Goal: Task Accomplishment & Management: Complete application form

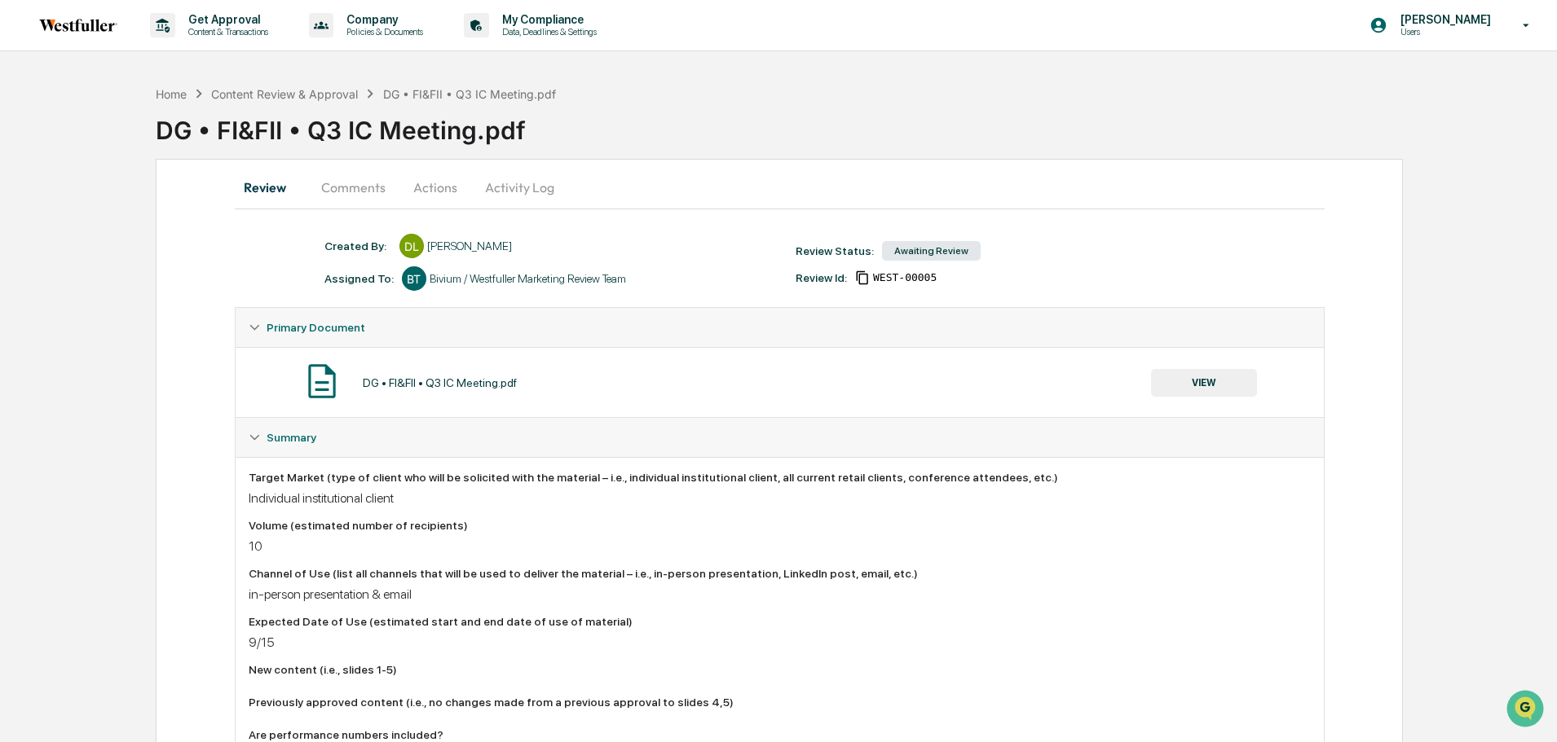
click at [350, 192] on button "Comments" at bounding box center [353, 187] width 90 height 39
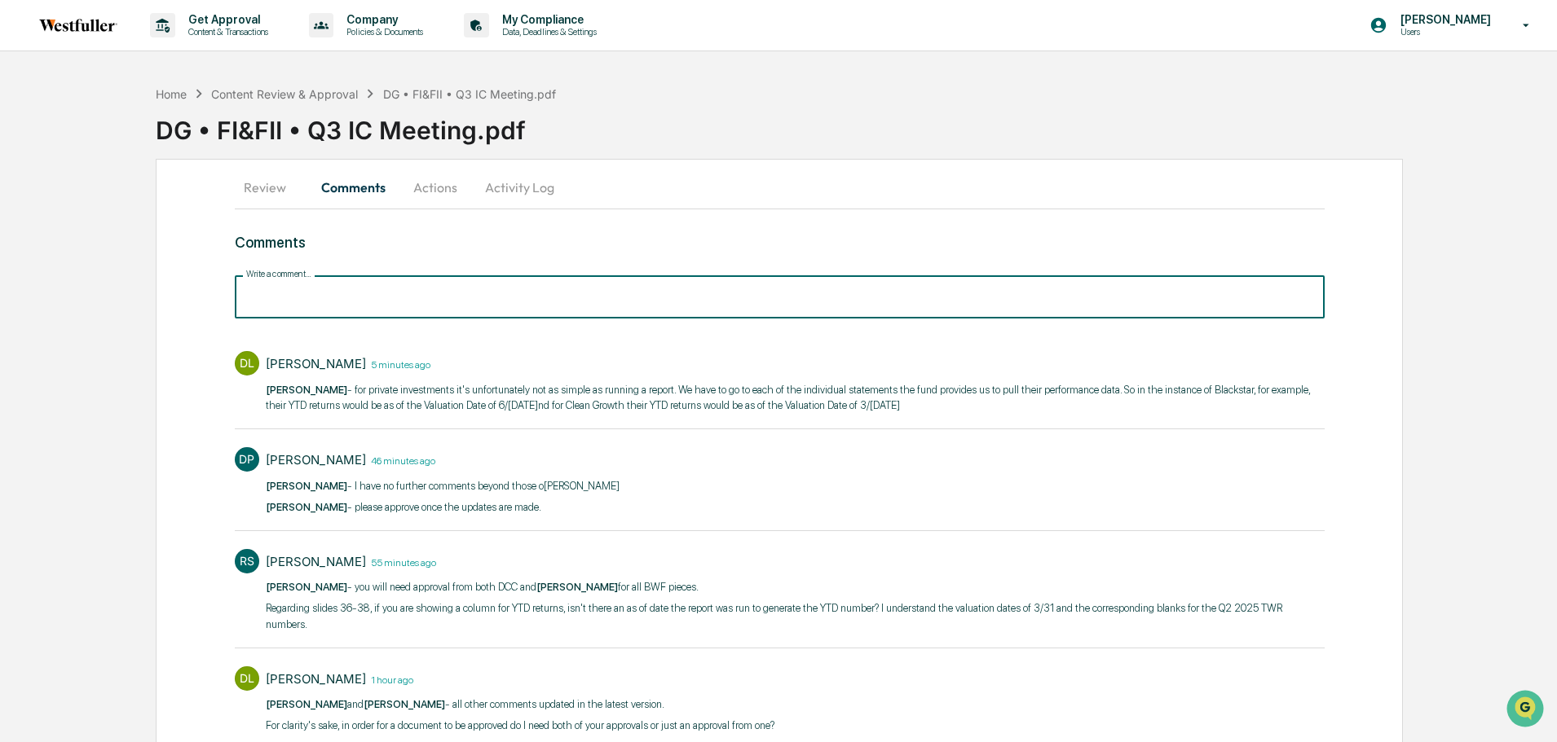
click at [394, 306] on input "Write a comment..." at bounding box center [780, 296] width 1090 height 43
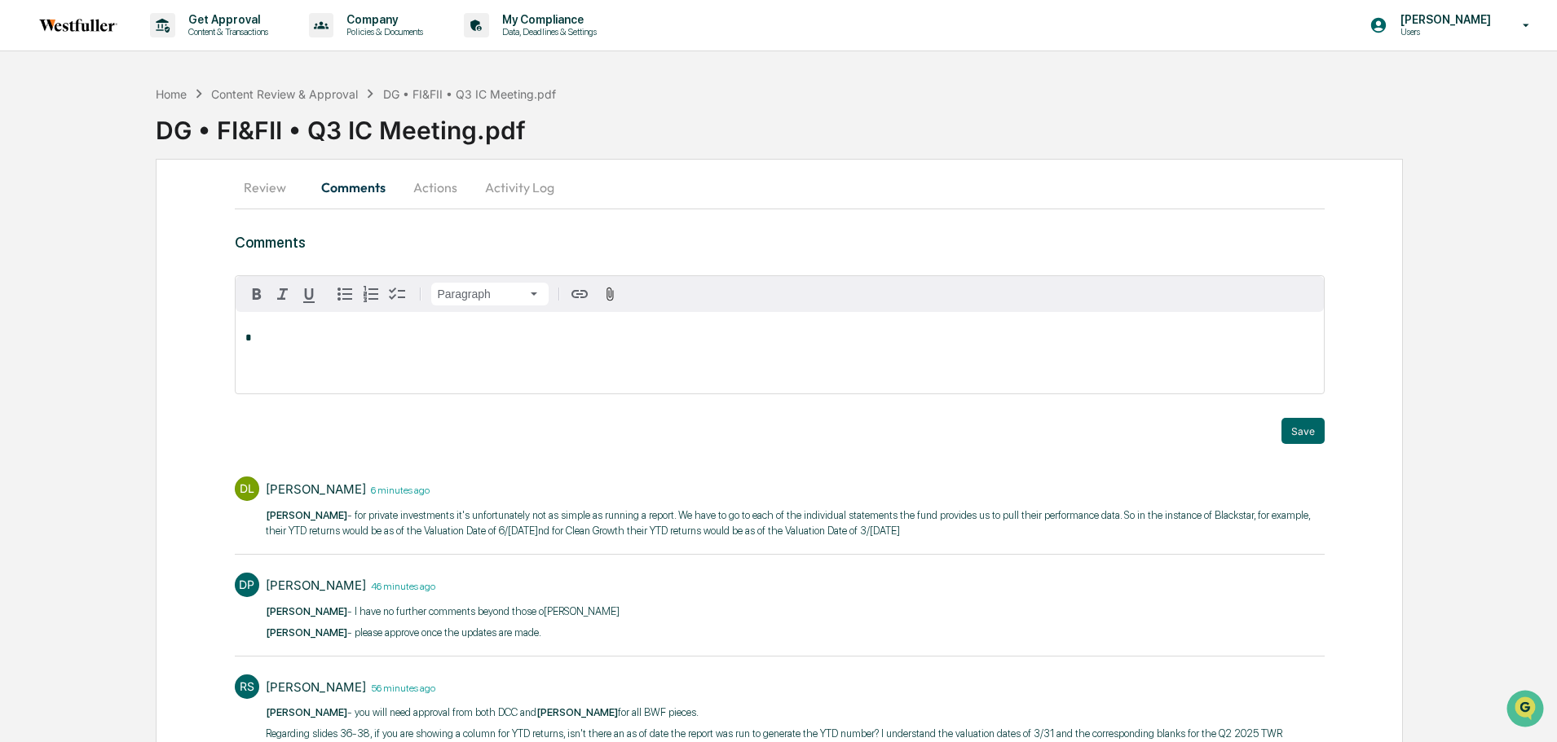
click at [409, 353] on div "*" at bounding box center [780, 352] width 1088 height 81
click at [311, 368] on div "[PERSON_NAME]" at bounding box center [298, 364] width 107 height 20
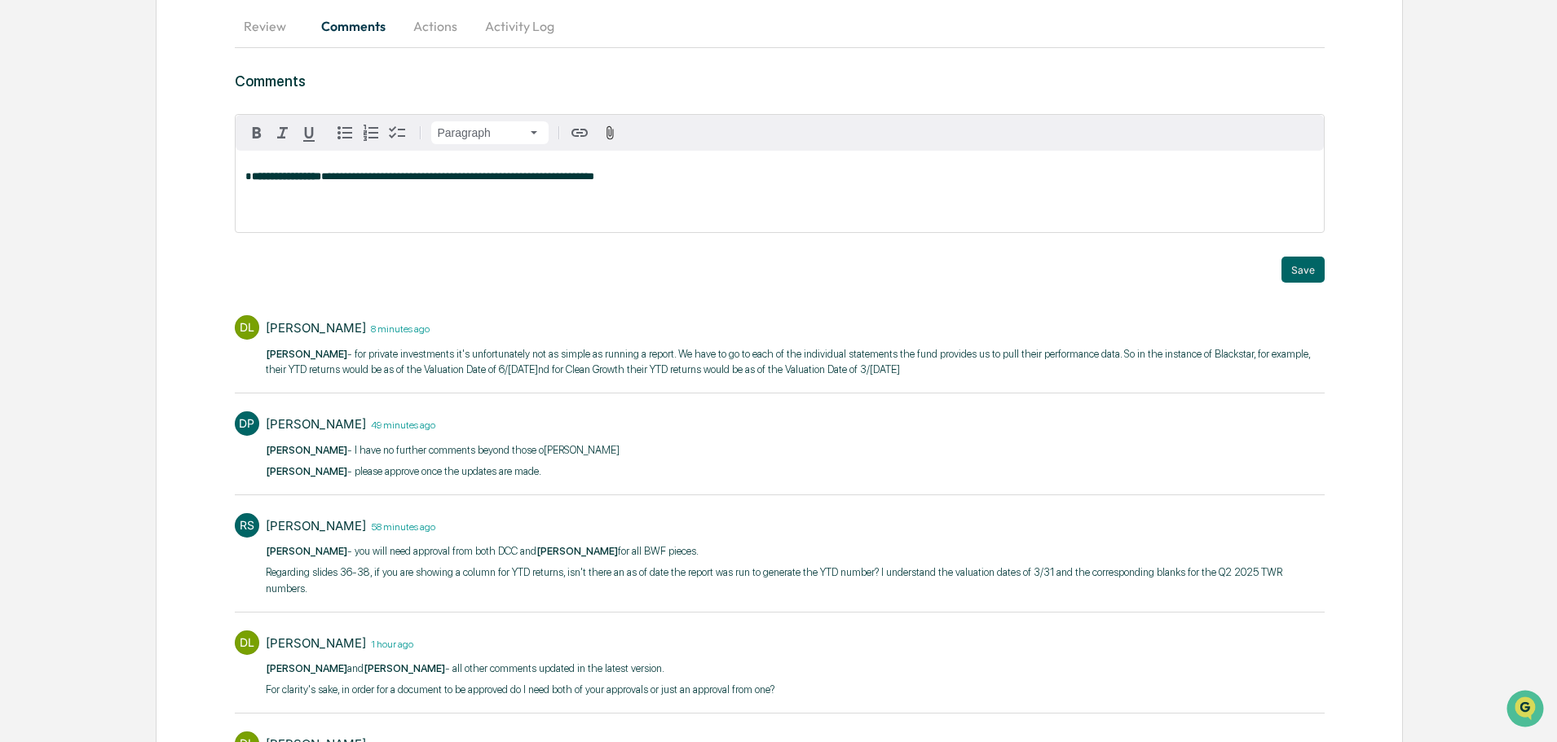
scroll to position [111, 0]
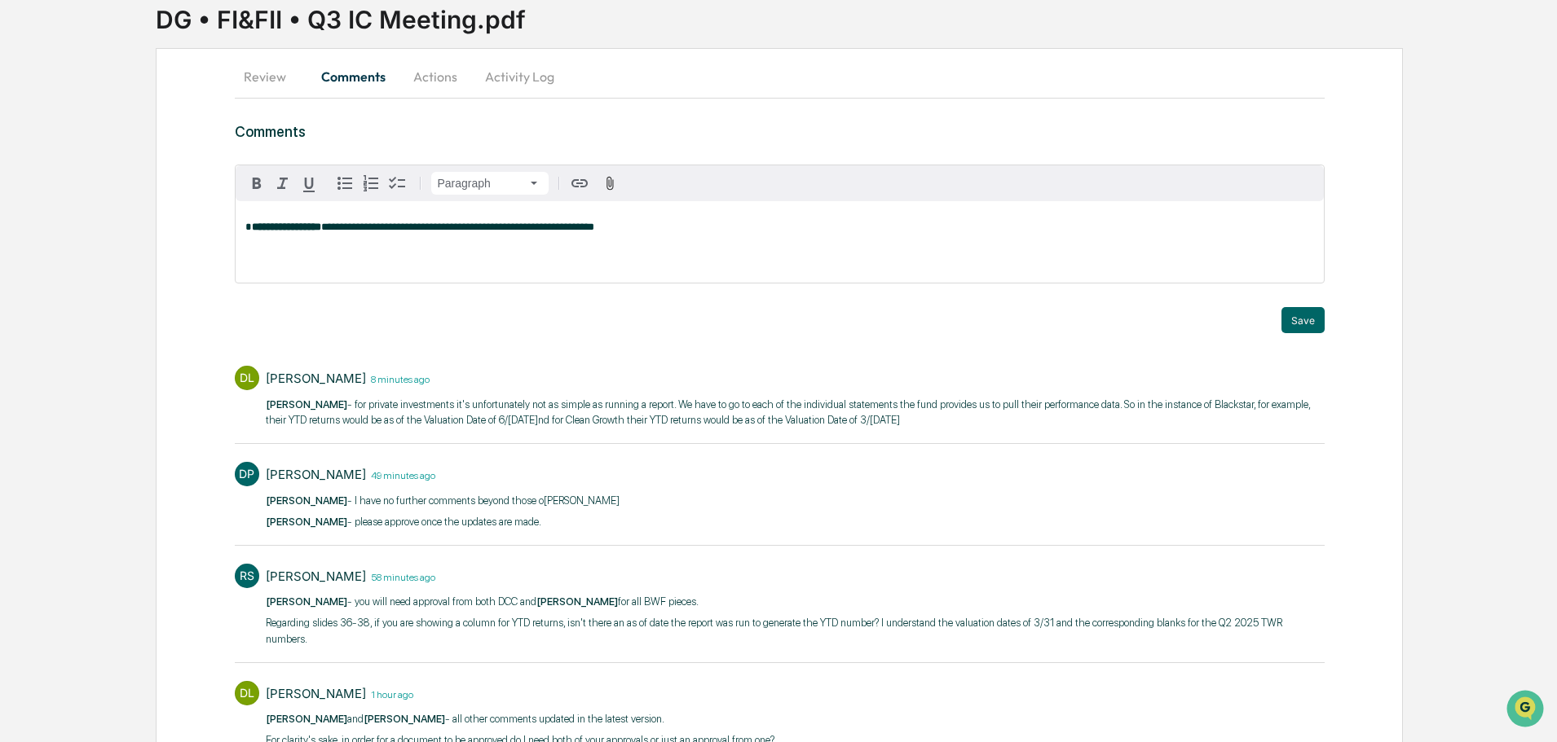
click at [631, 232] on p "**********" at bounding box center [779, 227] width 1068 height 11
click at [316, 252] on div "[PERSON_NAME]" at bounding box center [298, 253] width 107 height 20
click at [1310, 323] on button "Save" at bounding box center [1302, 320] width 43 height 26
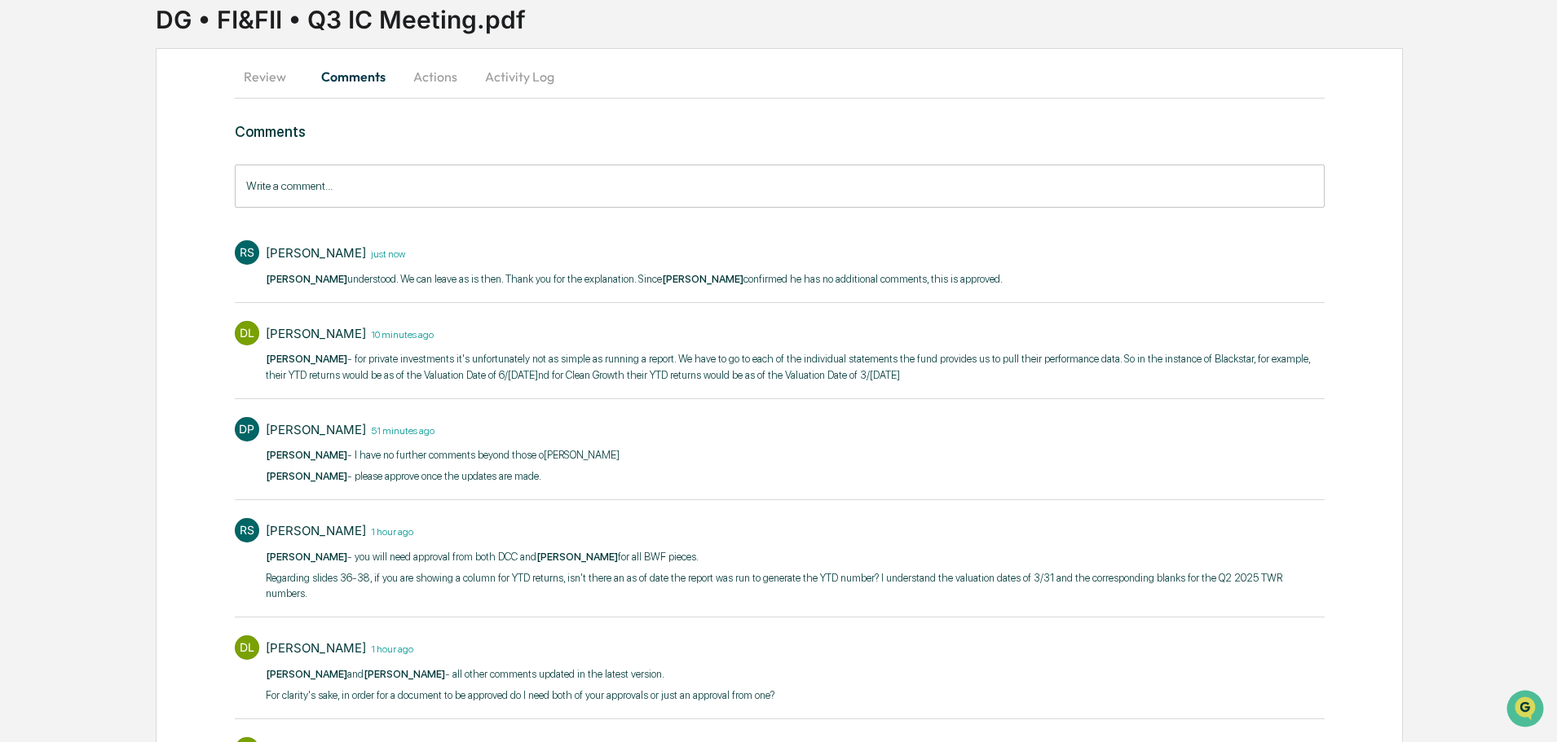
click at [442, 82] on button "Actions" at bounding box center [435, 76] width 73 height 39
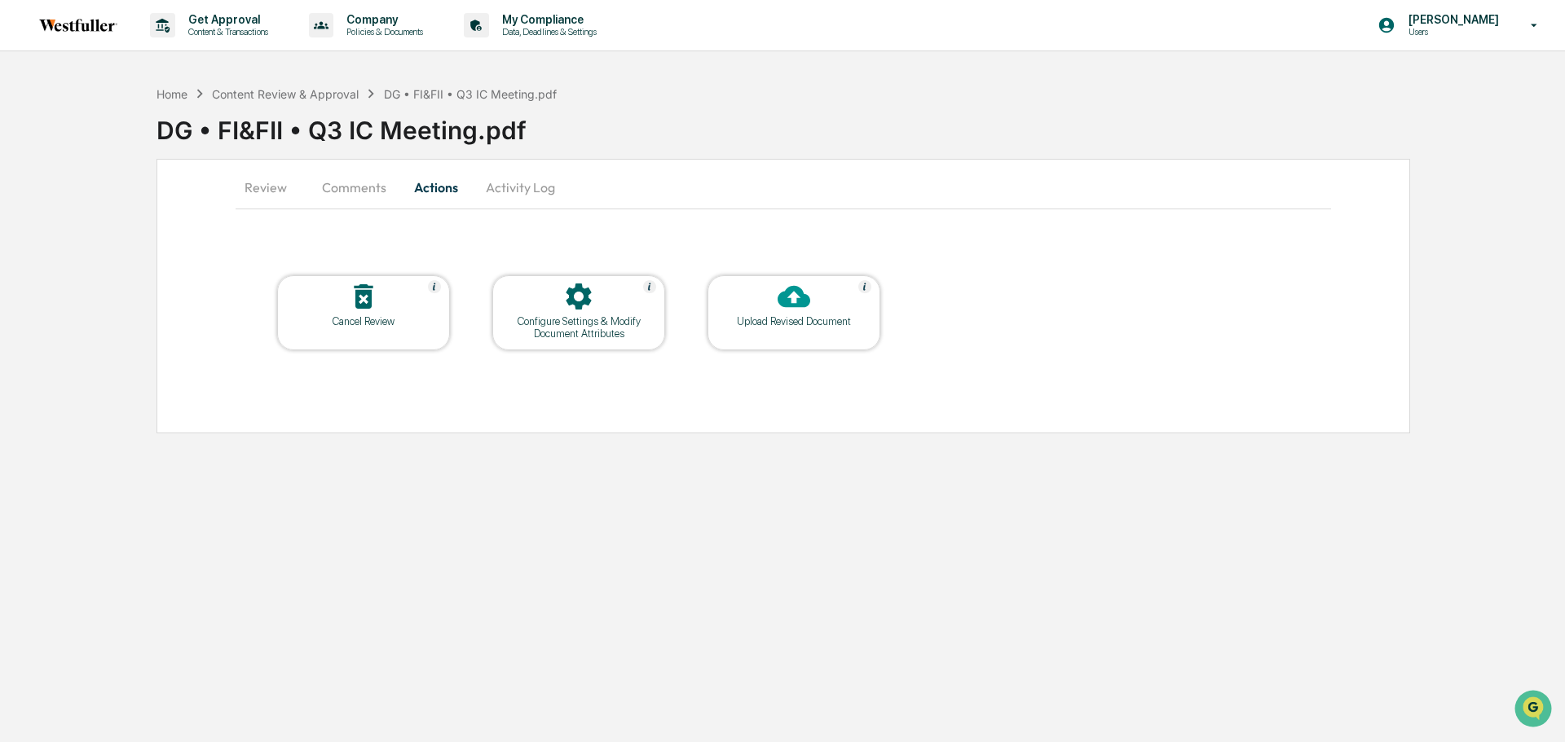
click at [376, 186] on button "Comments" at bounding box center [354, 187] width 90 height 39
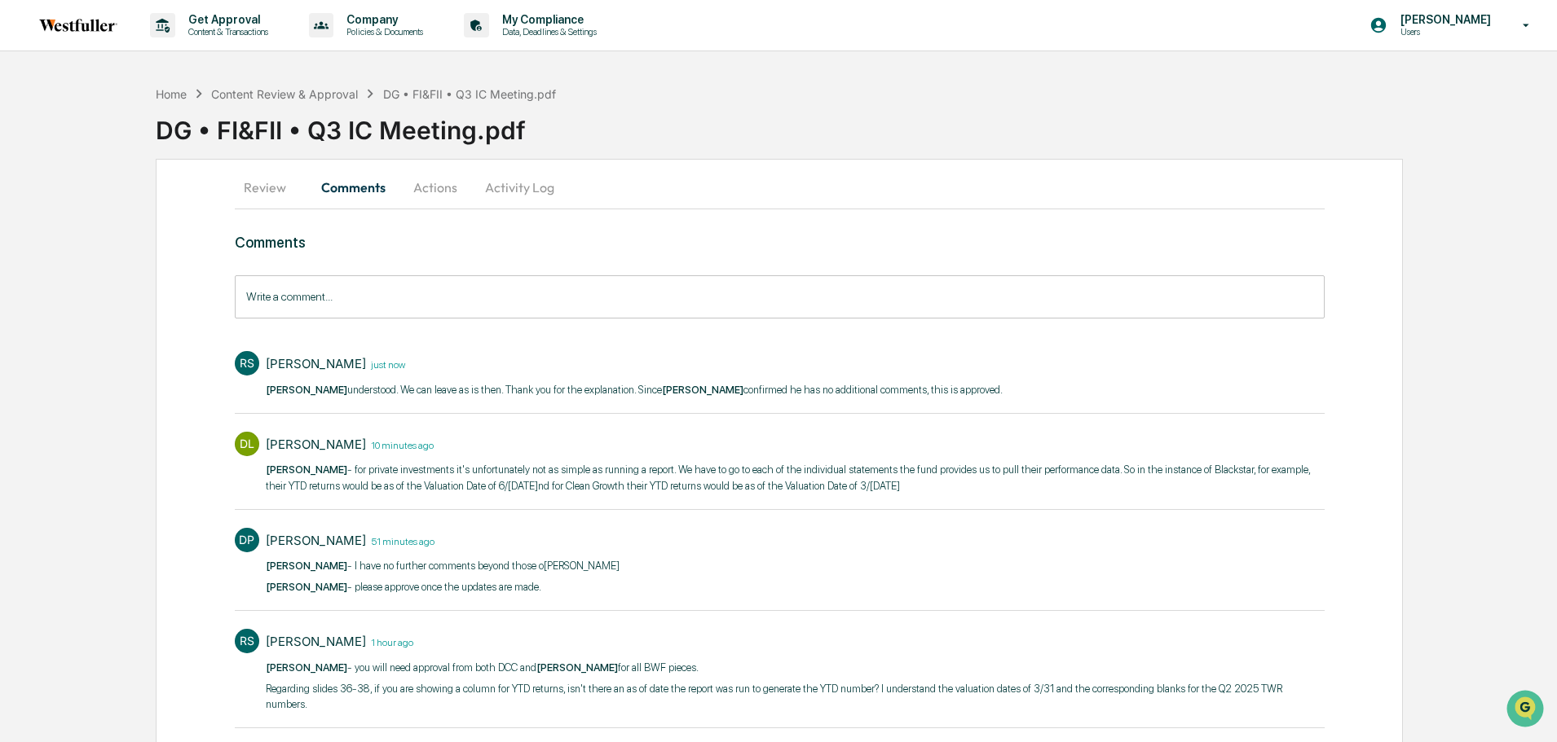
click at [263, 190] on button "Review" at bounding box center [271, 187] width 73 height 39
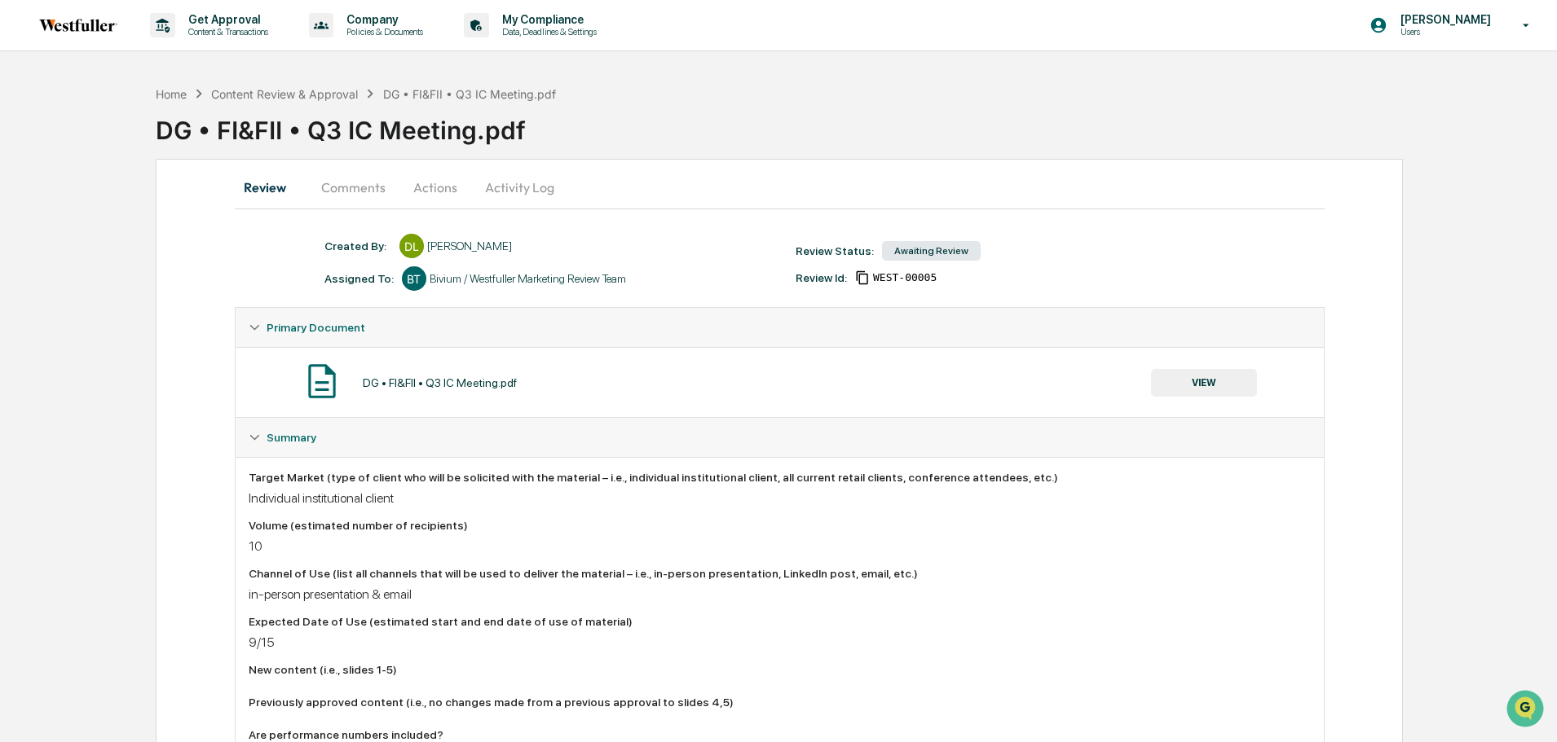
click at [1208, 385] on button "VIEW" at bounding box center [1204, 383] width 106 height 28
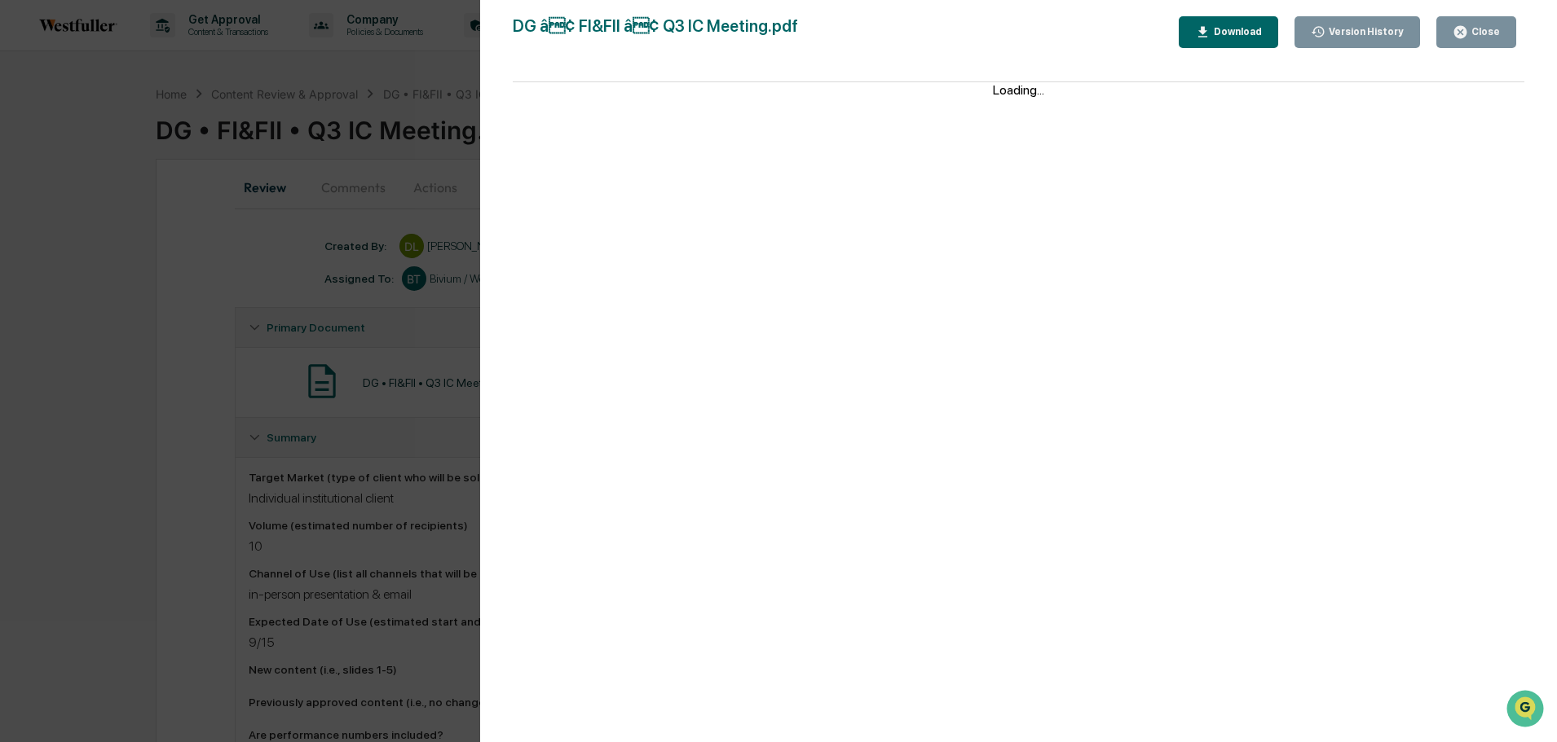
click at [1466, 34] on icon "button" at bounding box center [1460, 32] width 12 height 12
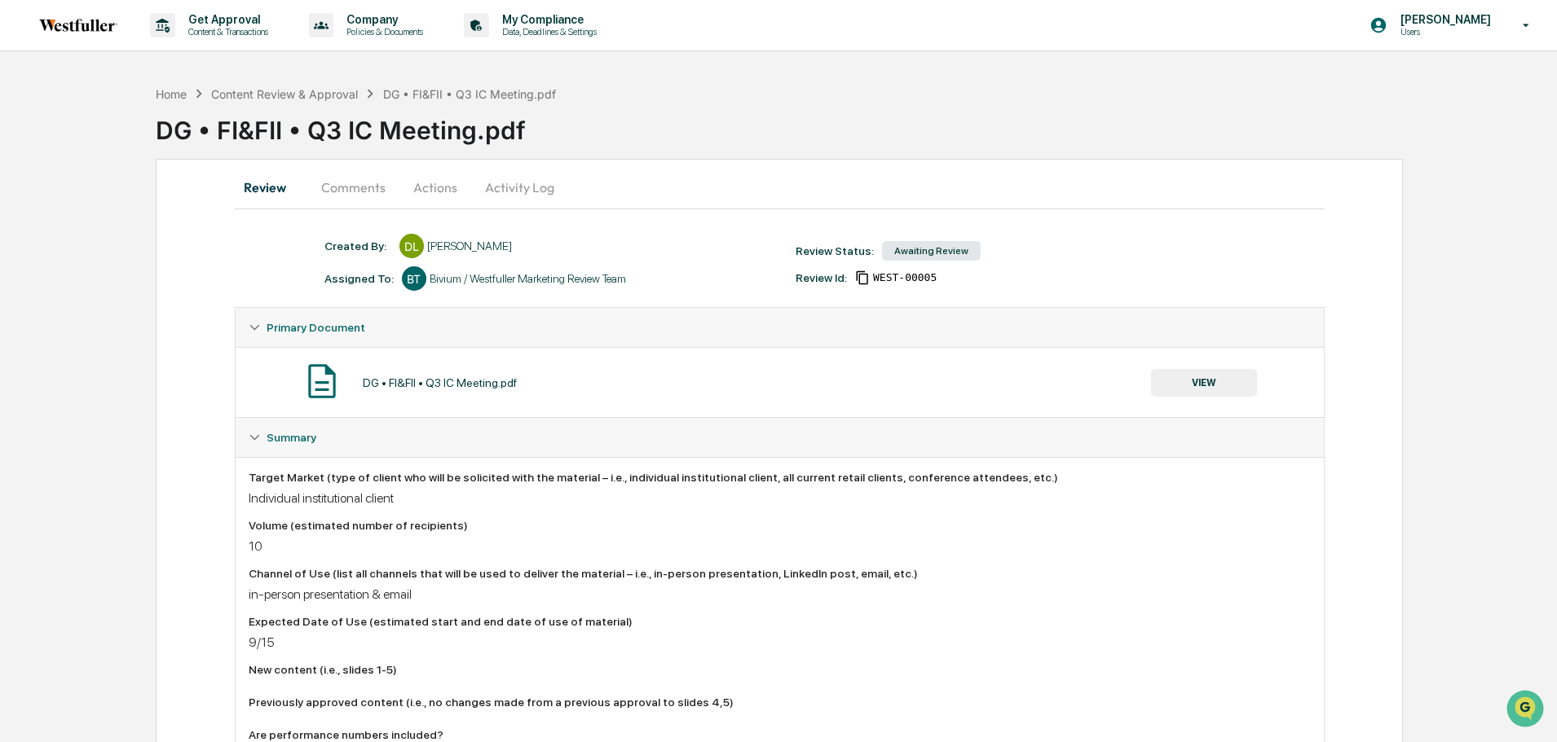
click at [455, 192] on div "Version History [DATE] 10:20 PM [PERSON_NAME] [DATE] 08:43 PM [PERSON_NAME] DG …" at bounding box center [778, 371] width 1557 height 742
click at [436, 186] on div "Version History [DATE] 10:20 PM [PERSON_NAME] [DATE] 08:43 PM [PERSON_NAME] DG …" at bounding box center [778, 371] width 1557 height 742
click at [856, 172] on div "Review Comments Actions Activity Log" at bounding box center [780, 187] width 1090 height 39
drag, startPoint x: 409, startPoint y: 182, endPoint x: 421, endPoint y: 182, distance: 12.2
click at [418, 182] on button "Actions" at bounding box center [435, 187] width 73 height 39
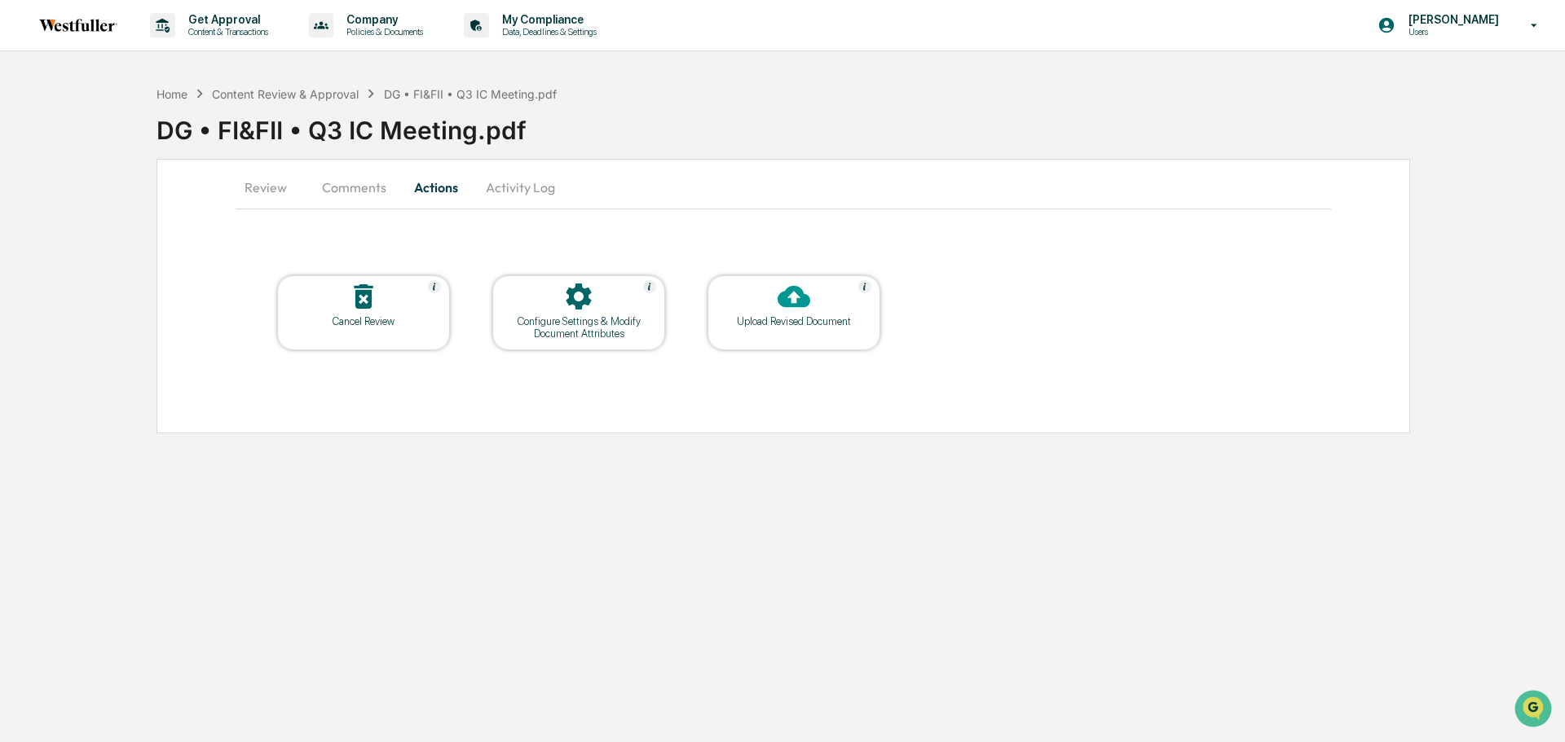
click at [366, 194] on button "Comments" at bounding box center [354, 187] width 90 height 39
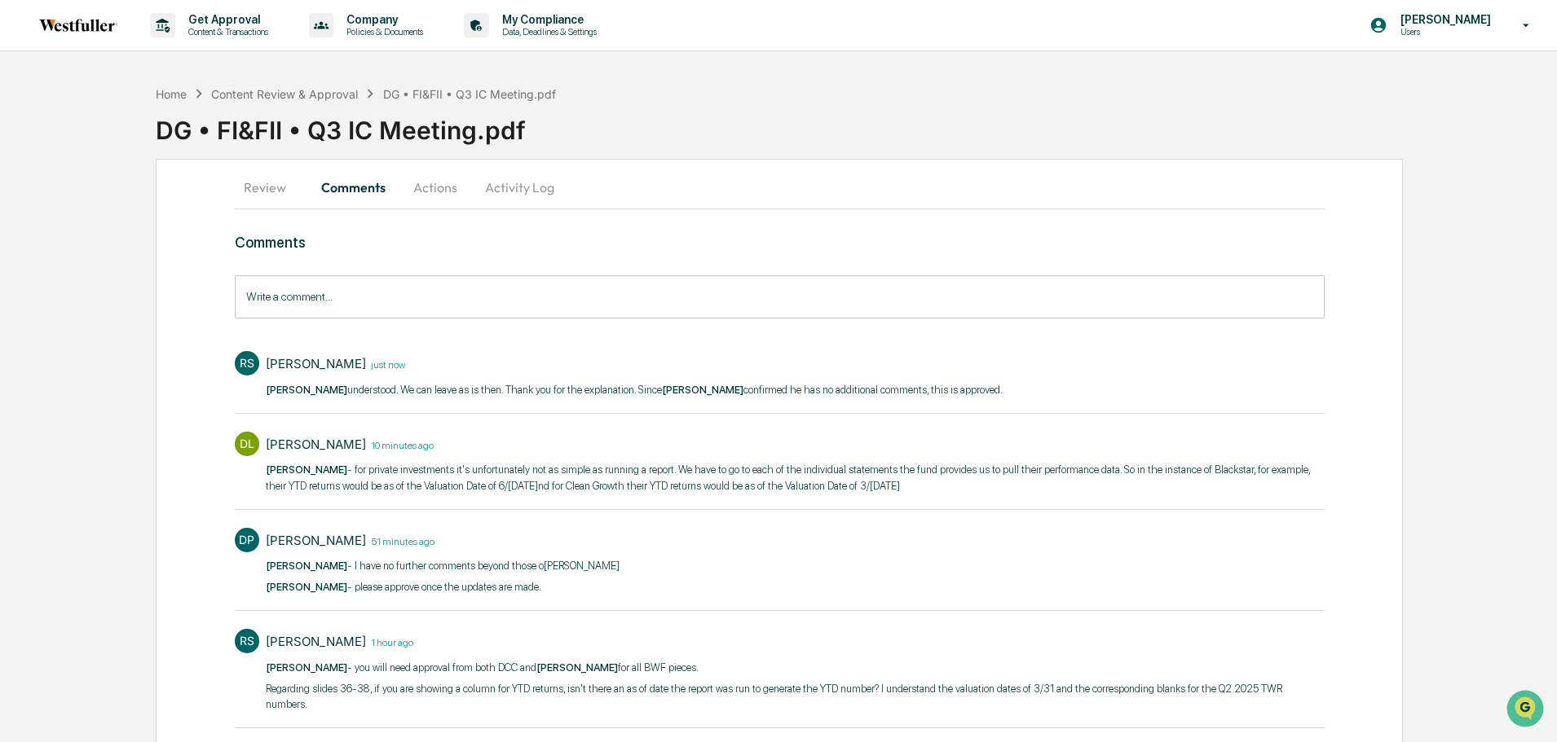
click at [435, 183] on button "Actions" at bounding box center [435, 187] width 73 height 39
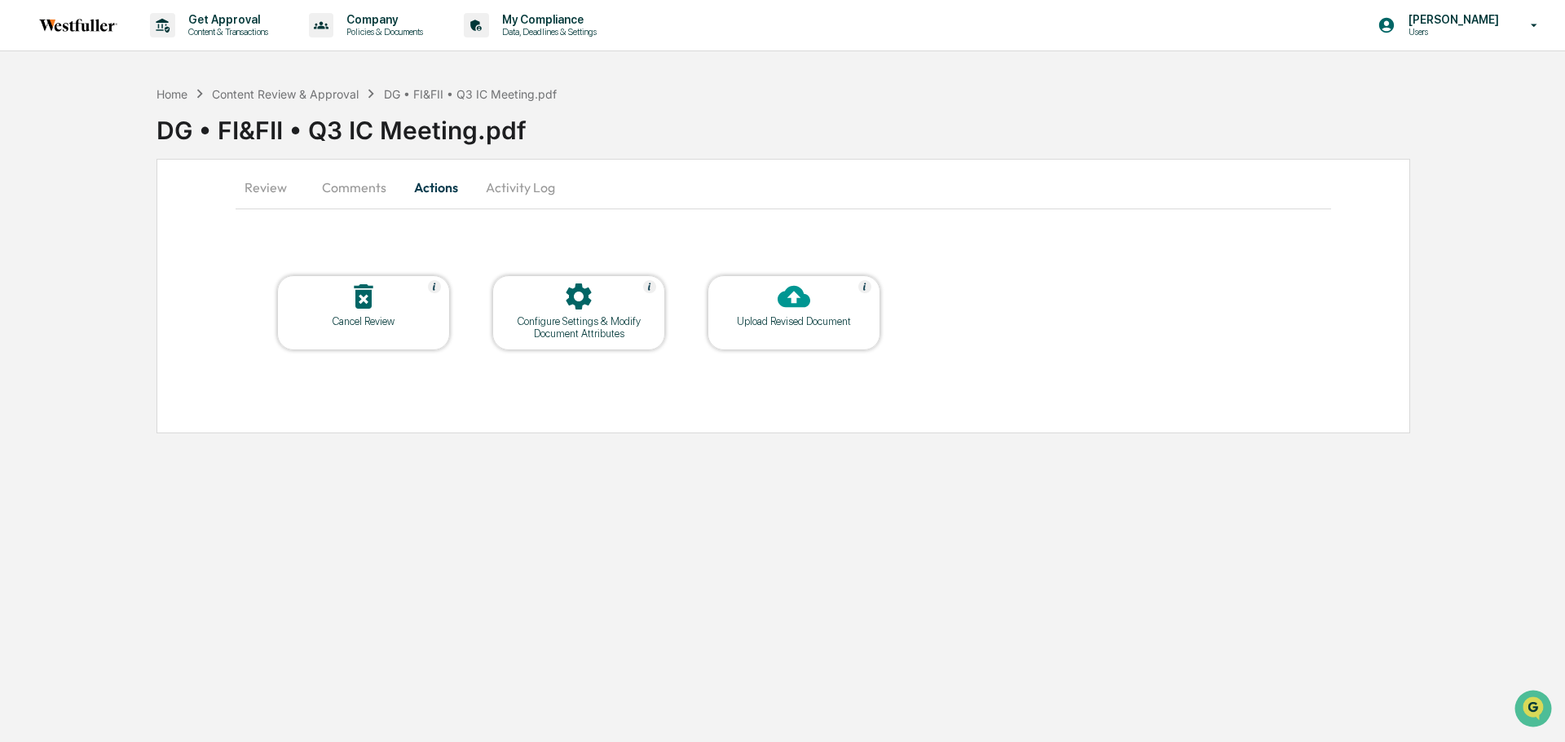
click at [368, 190] on button "Comments" at bounding box center [354, 187] width 90 height 39
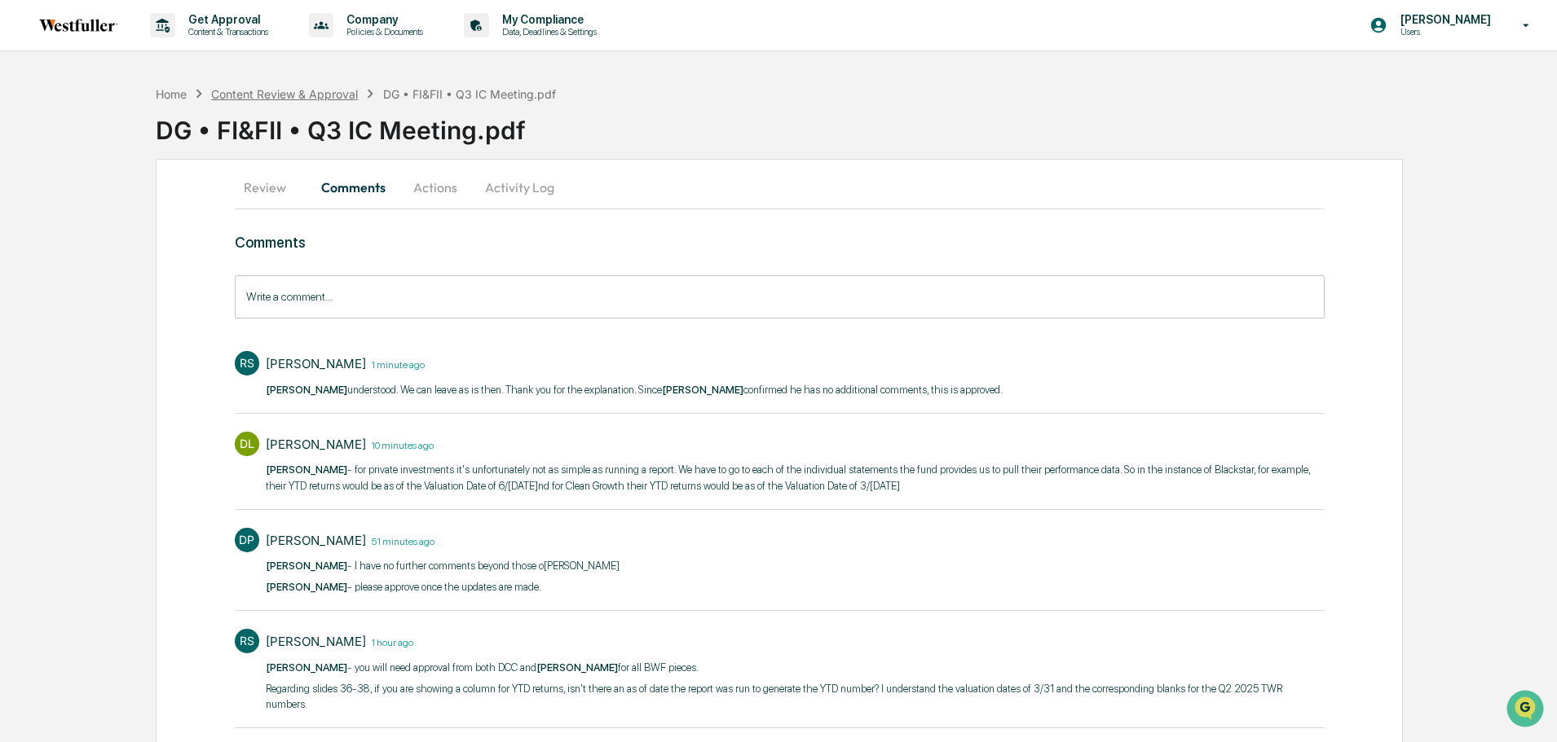
click at [327, 89] on div "Content Review & Approval" at bounding box center [284, 94] width 147 height 14
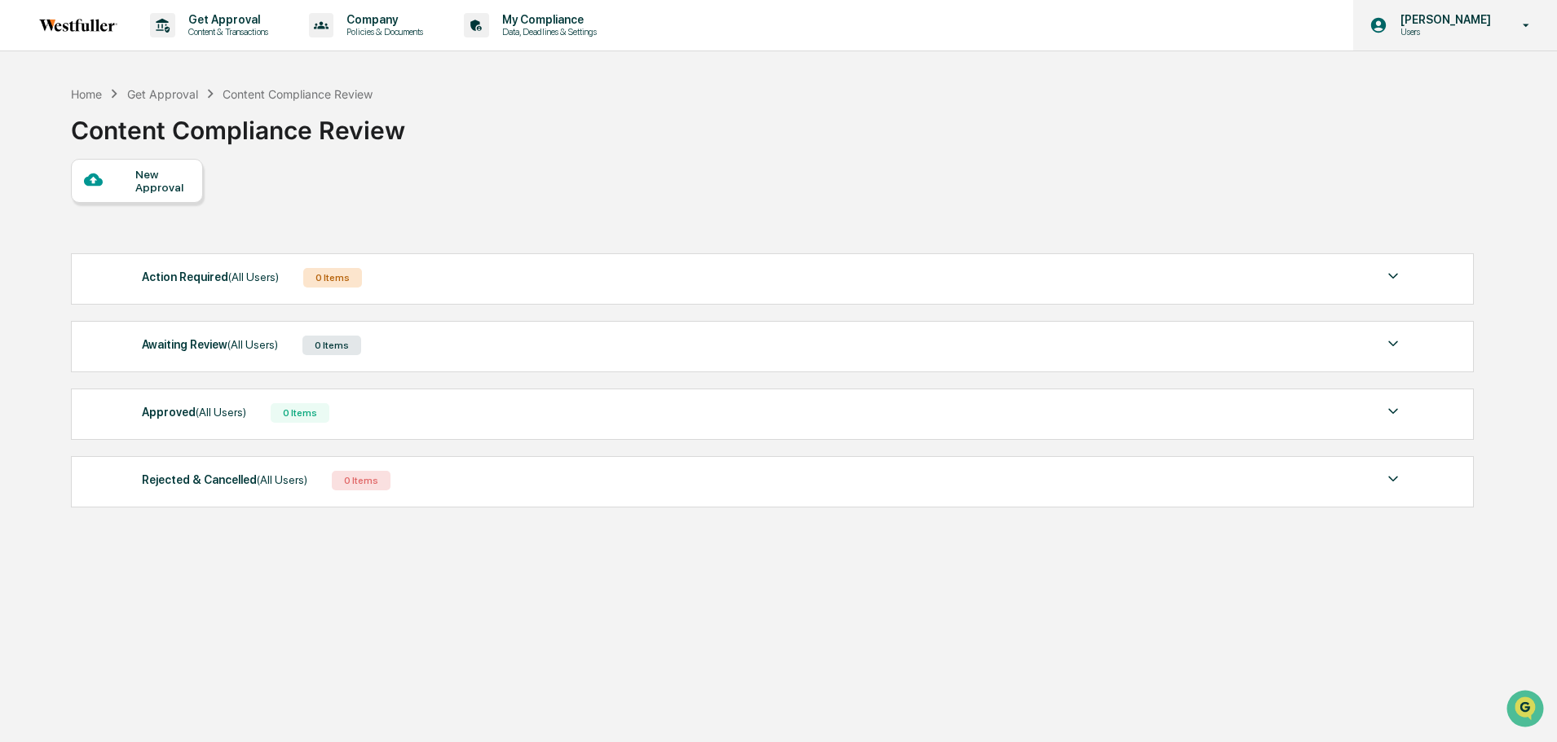
click at [1437, 32] on p "Users" at bounding box center [1443, 31] width 112 height 11
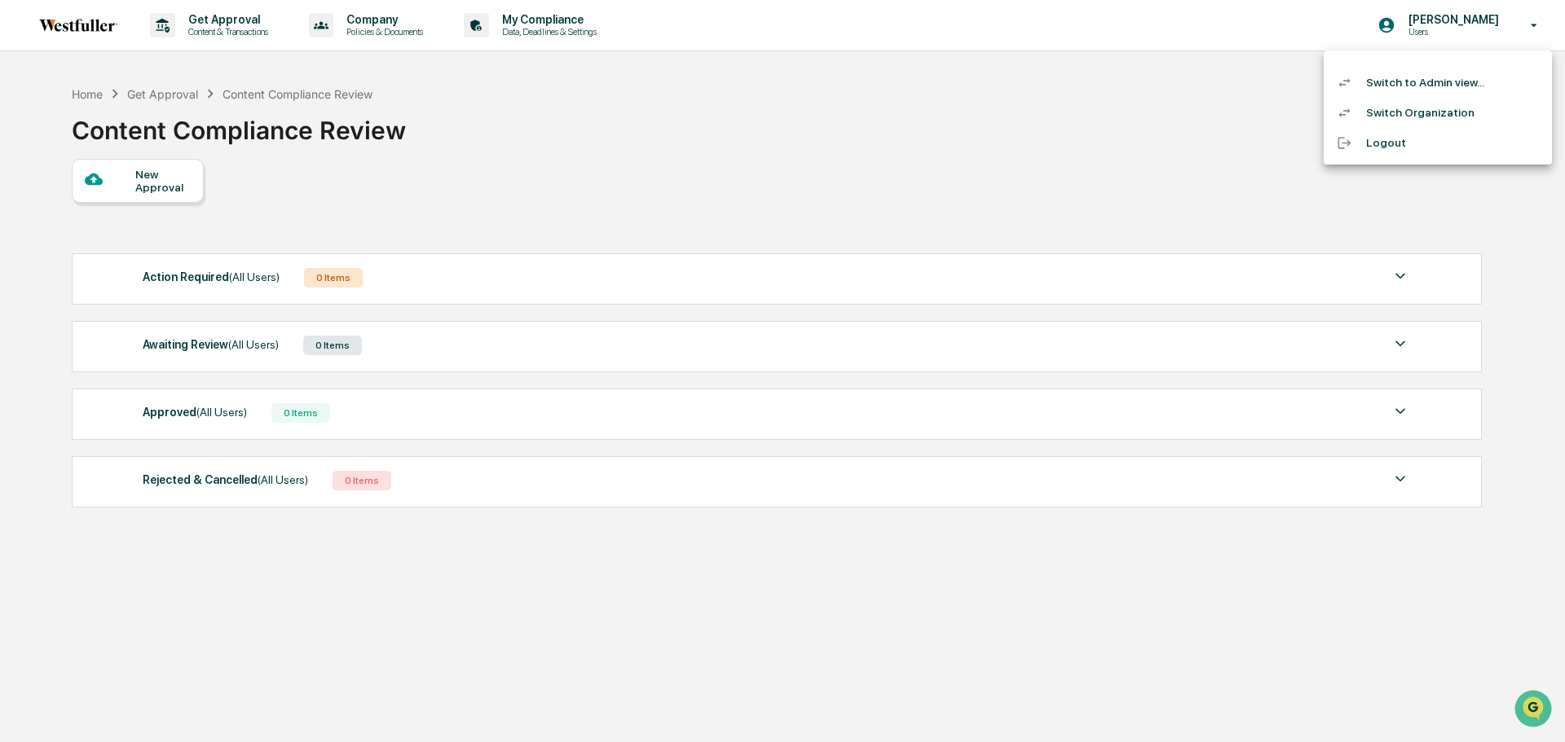
click at [1420, 81] on li "Switch to Admin view..." at bounding box center [1437, 83] width 228 height 30
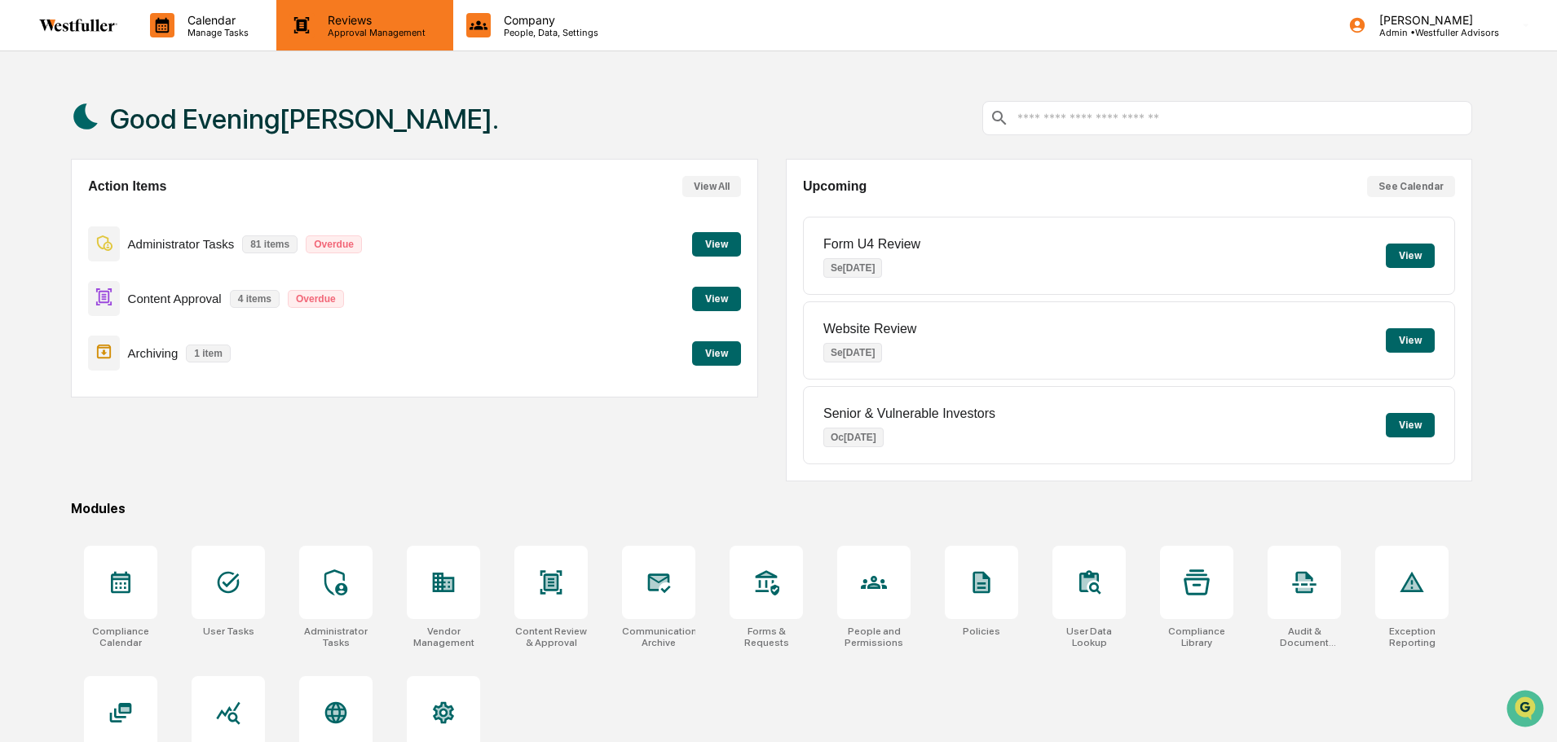
click at [392, 37] on p "Approval Management" at bounding box center [374, 32] width 119 height 11
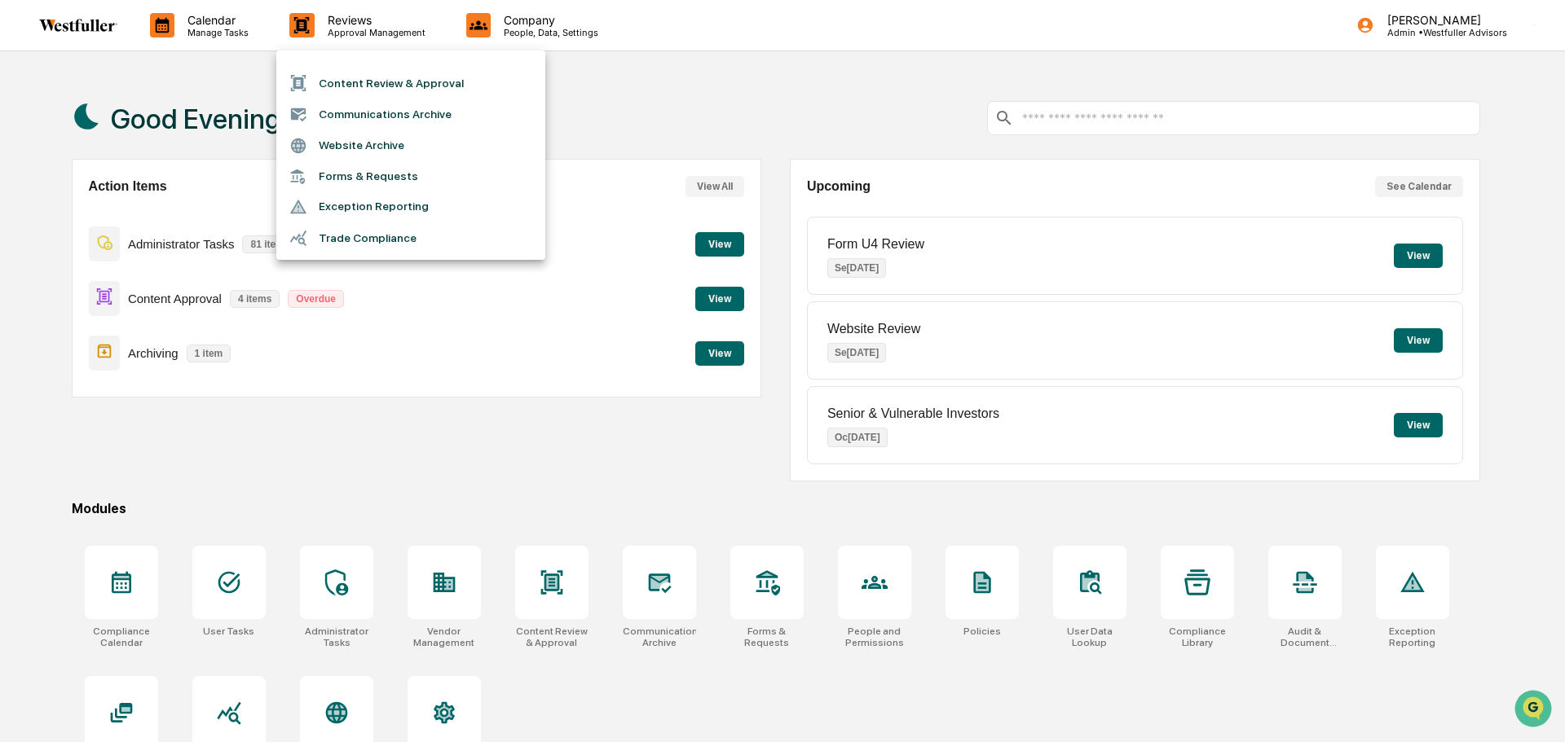
click at [394, 78] on li "Content Review & Approval" at bounding box center [410, 83] width 269 height 31
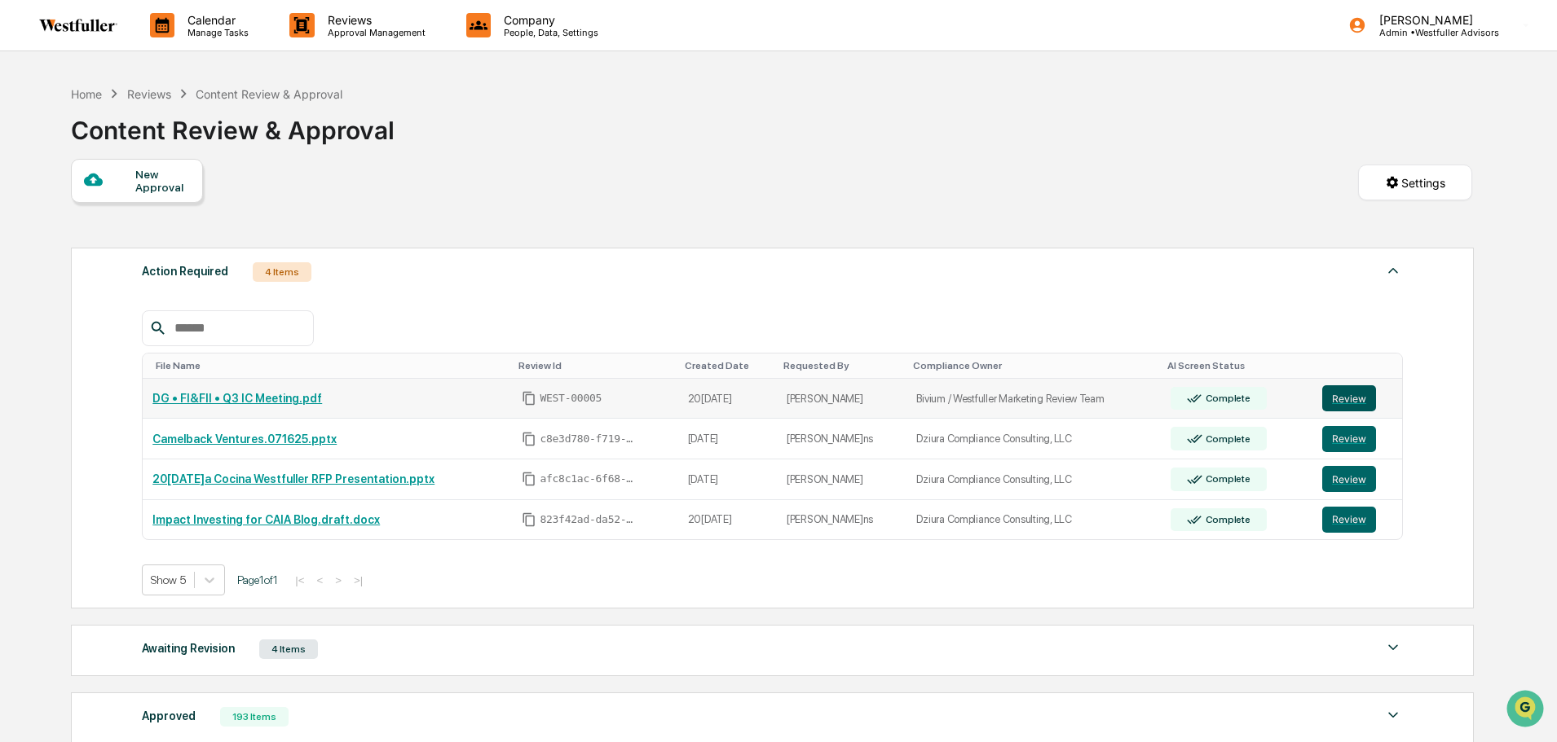
click at [1350, 397] on button "Review" at bounding box center [1349, 398] width 54 height 26
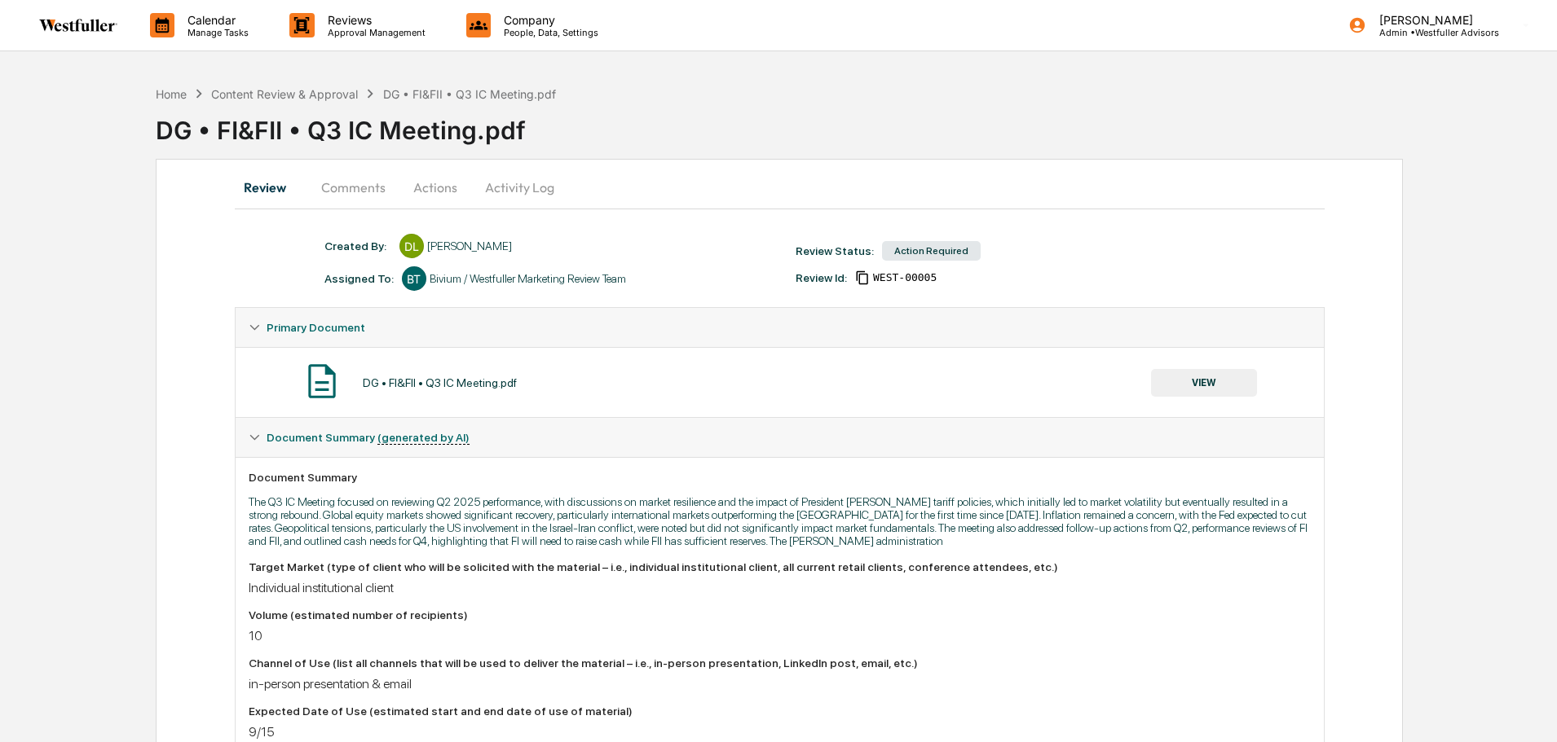
click at [365, 188] on button "Comments" at bounding box center [353, 187] width 90 height 39
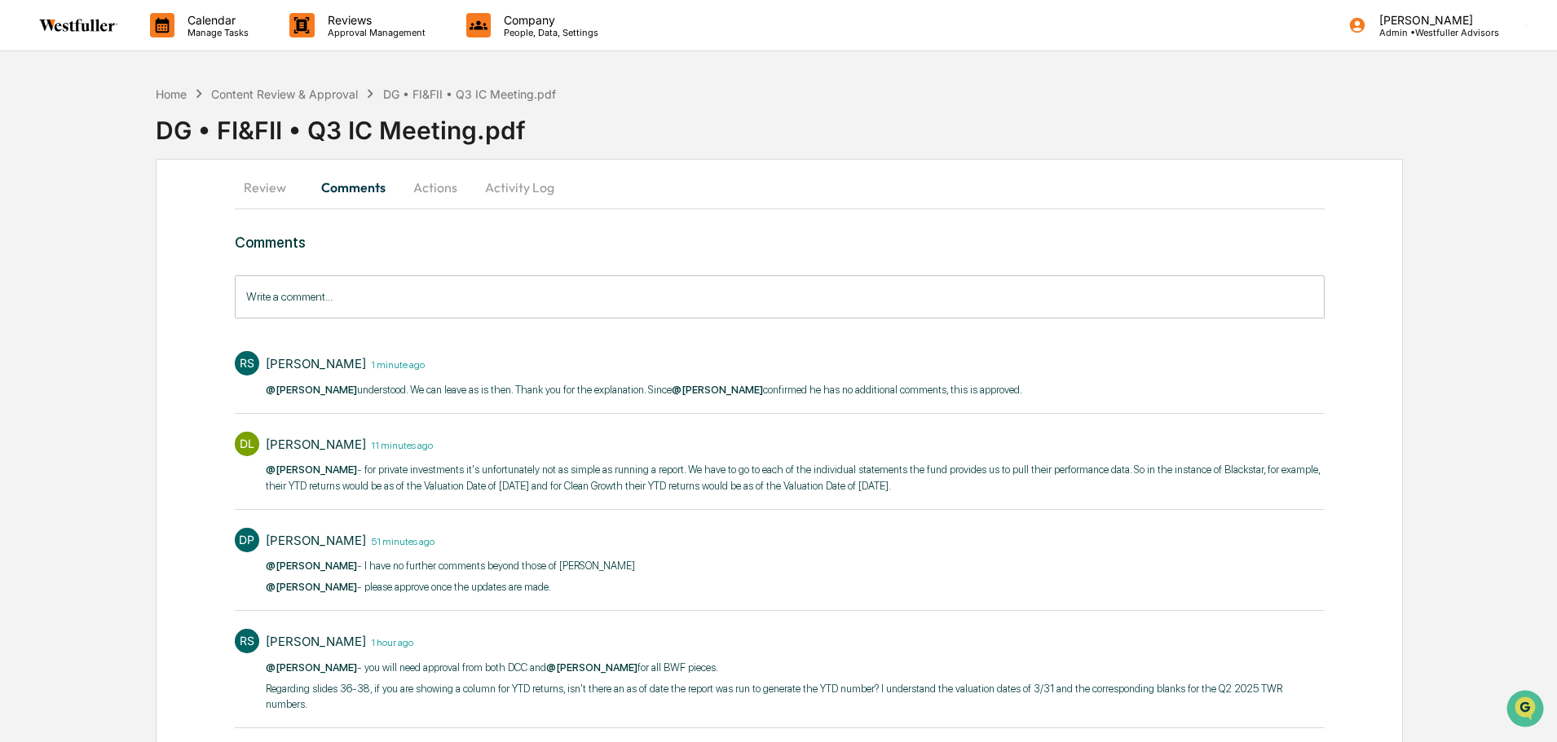
click at [418, 184] on button "Actions" at bounding box center [435, 187] width 73 height 39
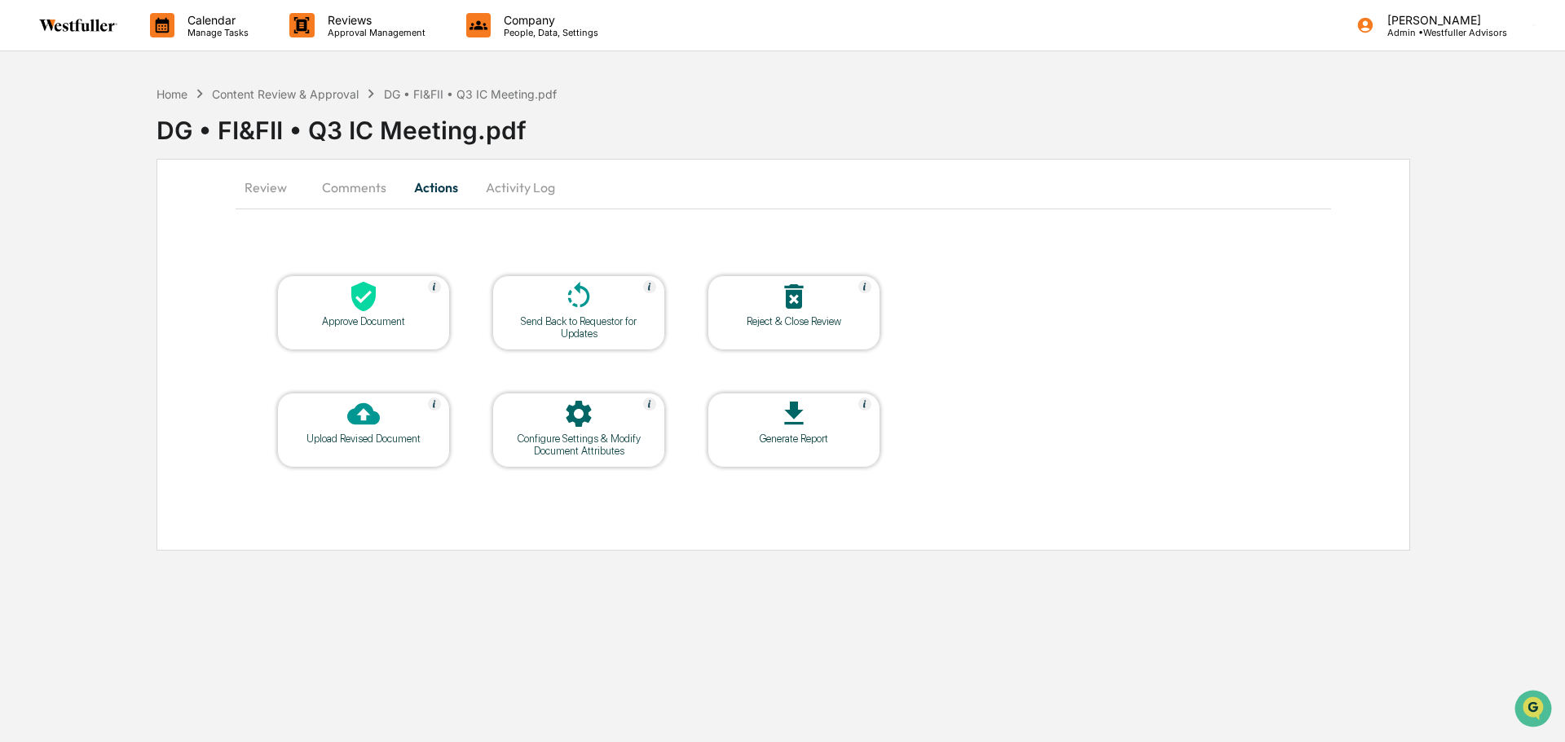
click at [340, 191] on button "Comments" at bounding box center [354, 187] width 90 height 39
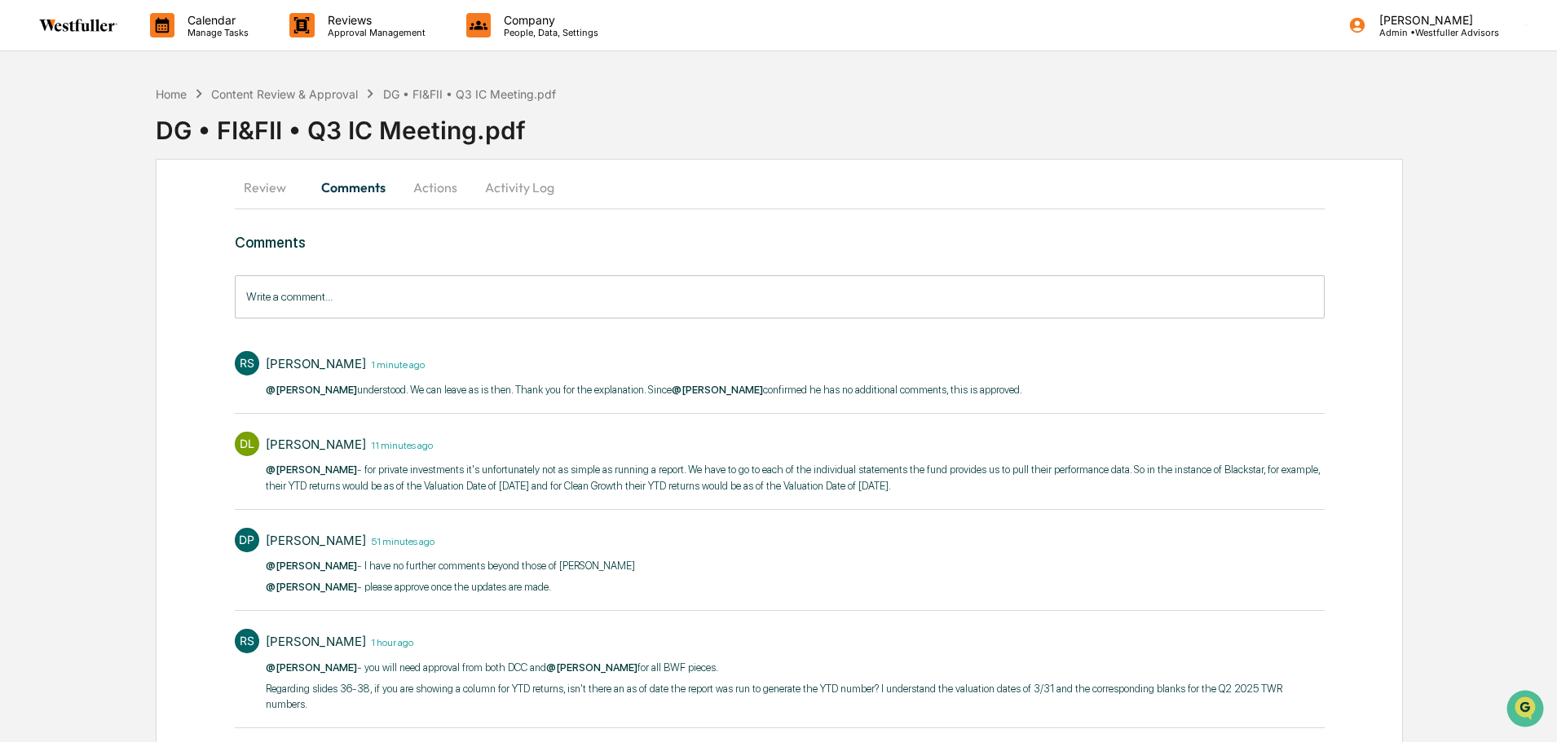
click at [421, 190] on button "Actions" at bounding box center [435, 187] width 73 height 39
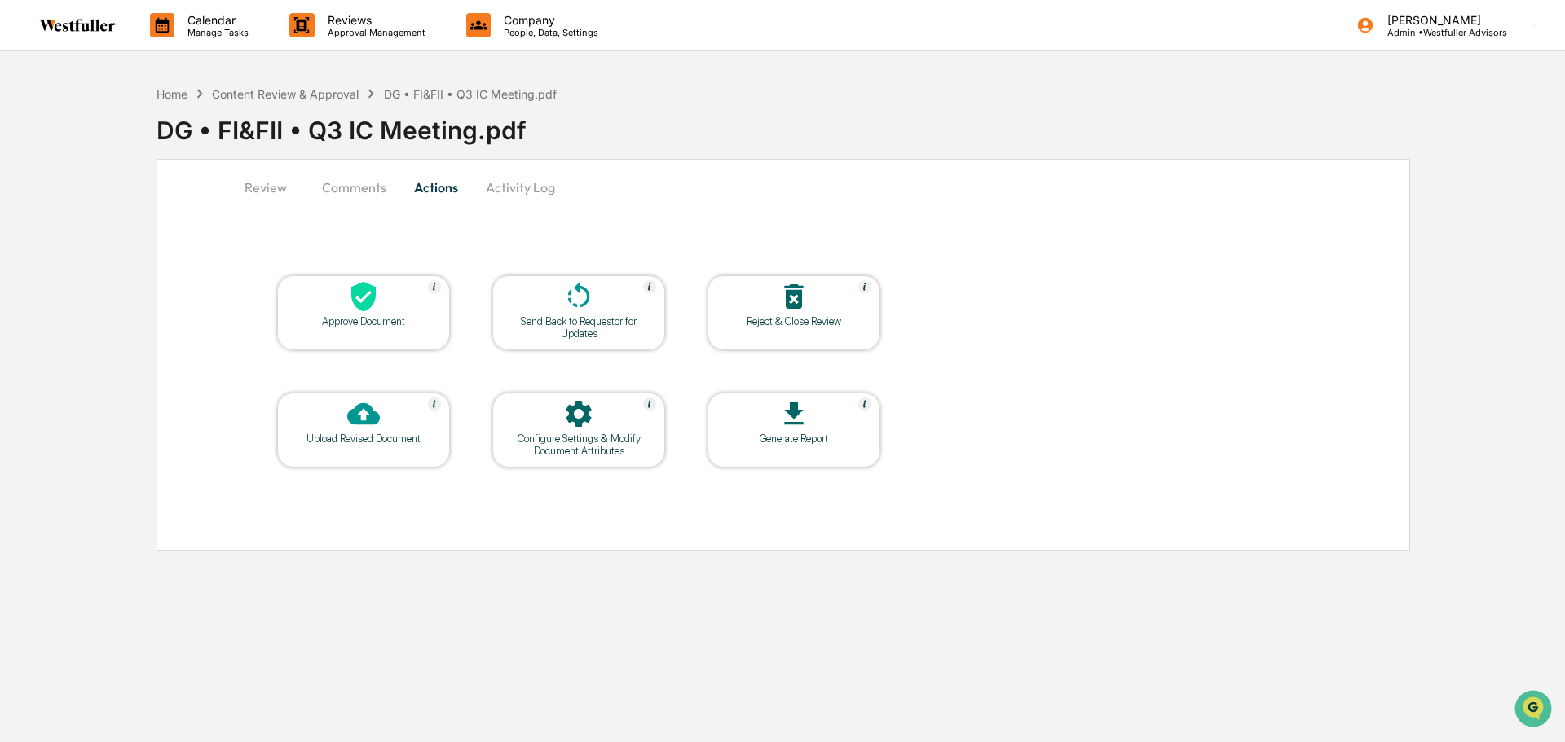
click at [376, 188] on button "Comments" at bounding box center [354, 187] width 90 height 39
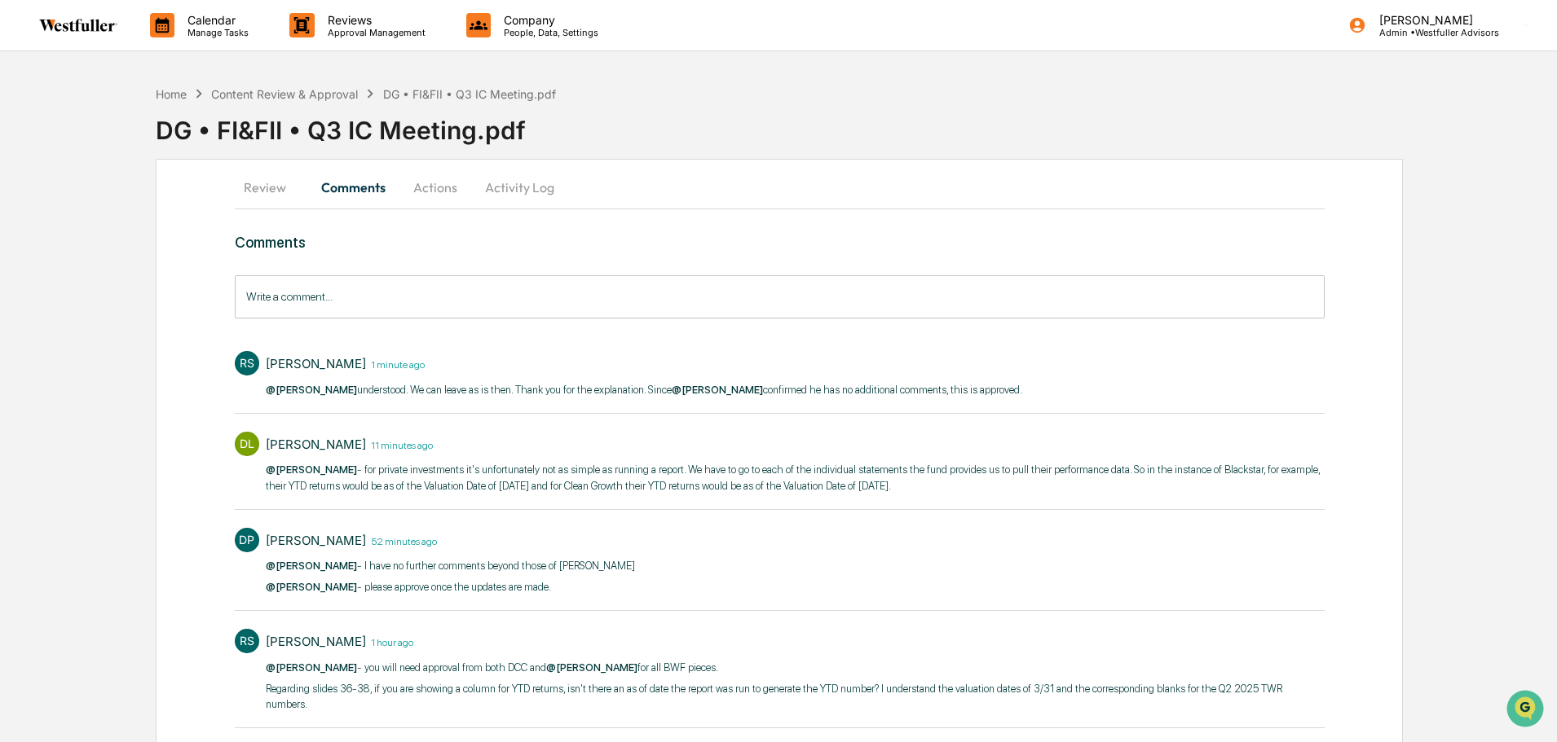
click at [431, 187] on button "Actions" at bounding box center [435, 187] width 73 height 39
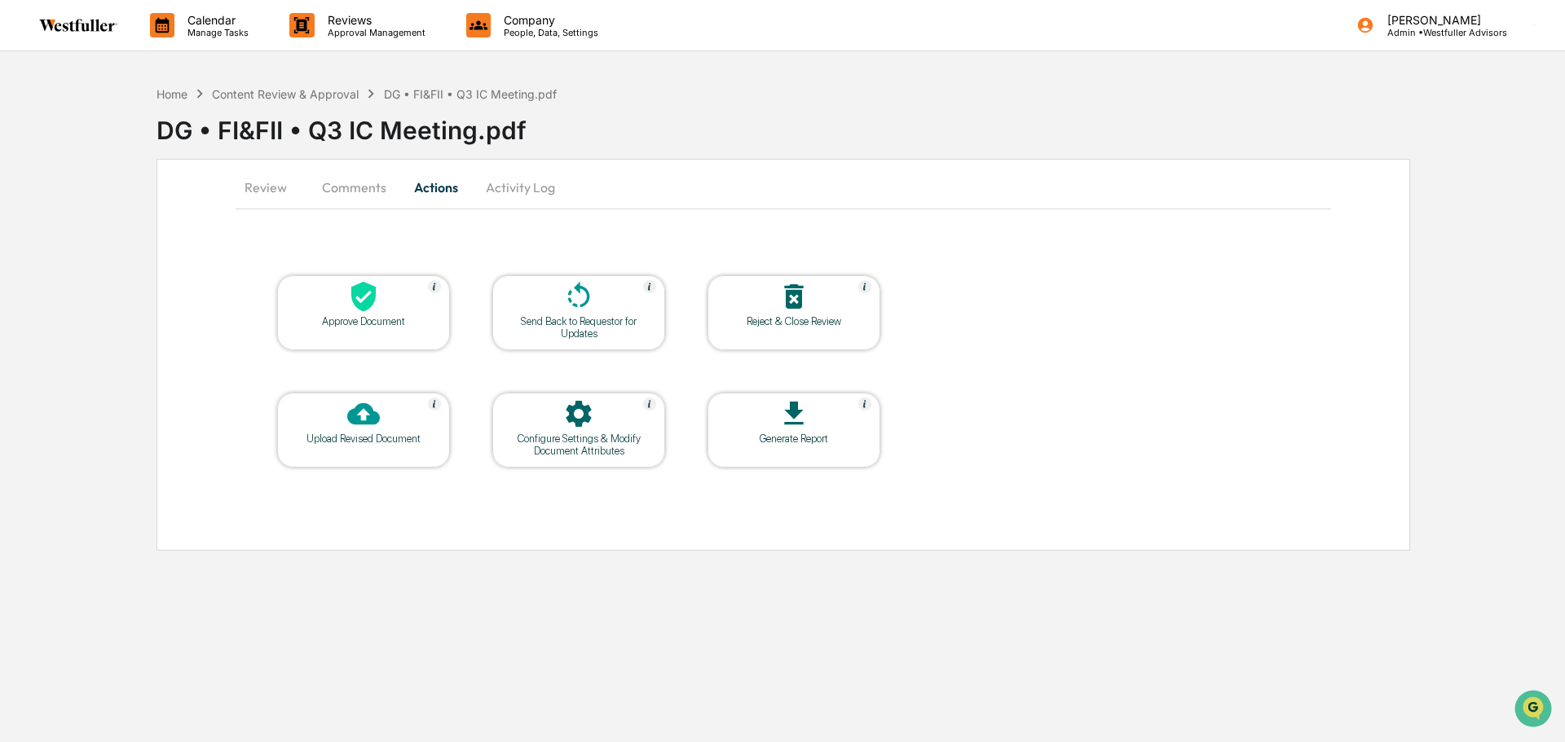
click at [319, 334] on div "Approve Document" at bounding box center [363, 312] width 173 height 75
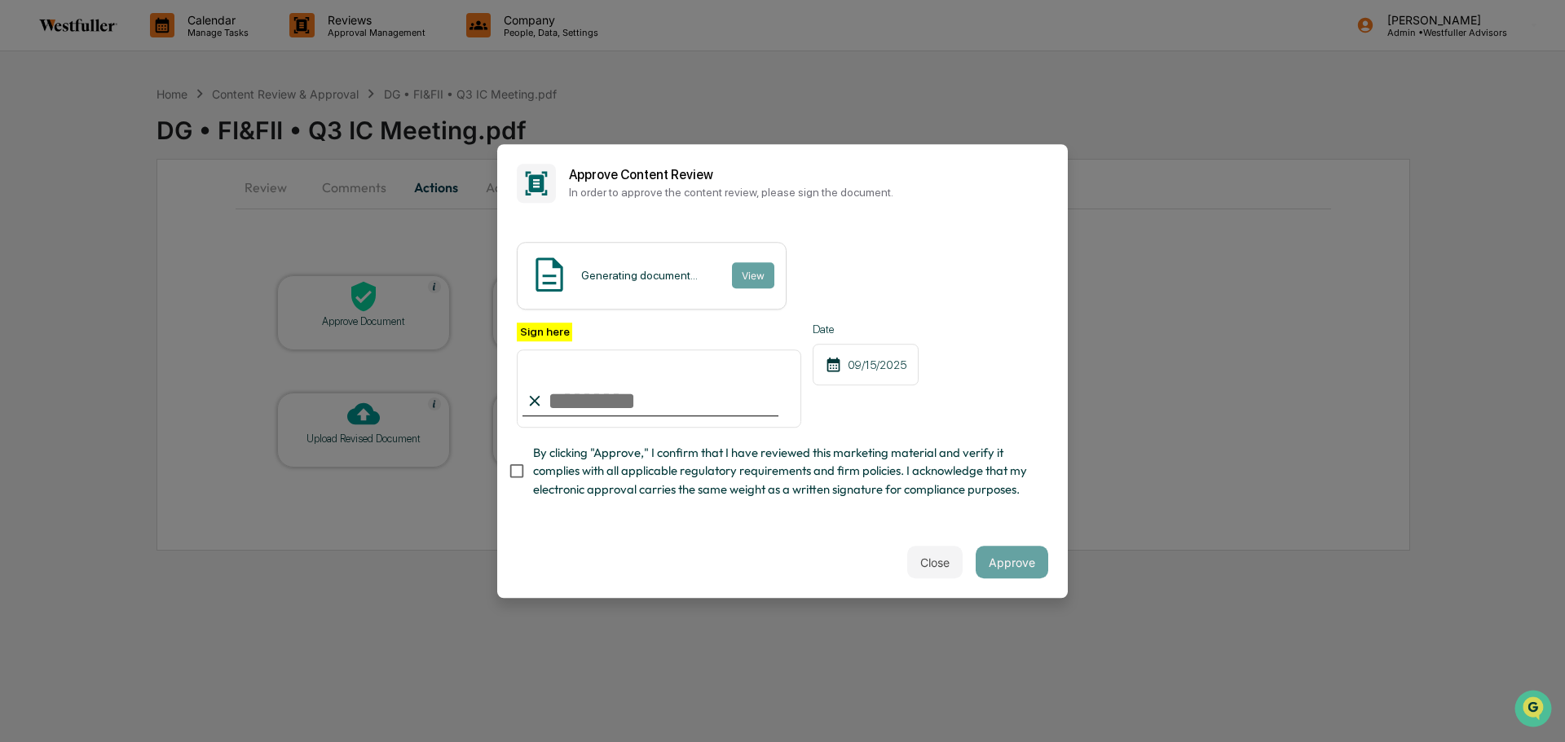
click at [633, 377] on input "Sign here" at bounding box center [659, 389] width 284 height 78
type input "**********"
click at [1009, 575] on button "Approve" at bounding box center [1011, 562] width 73 height 33
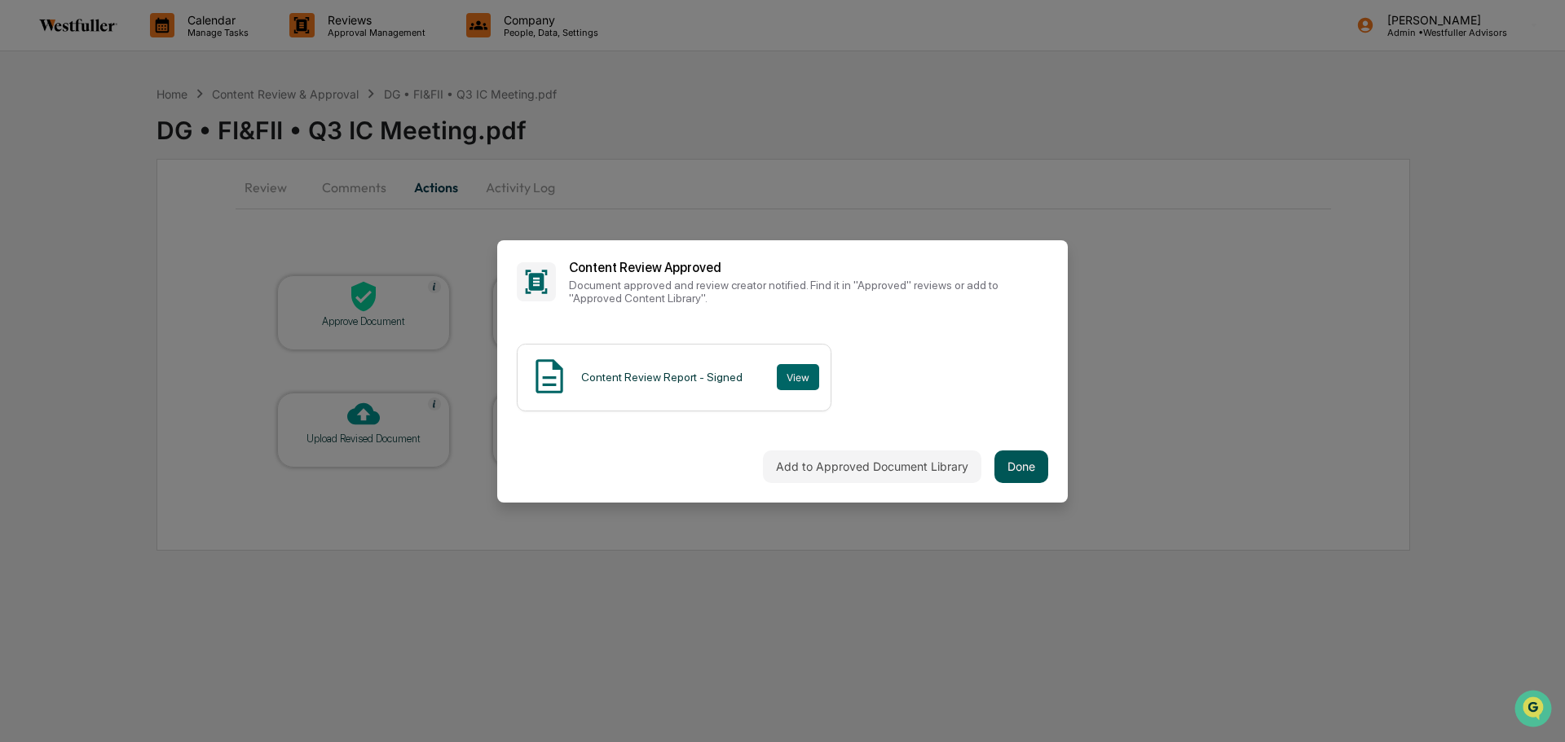
click at [1037, 463] on button "Done" at bounding box center [1021, 467] width 54 height 33
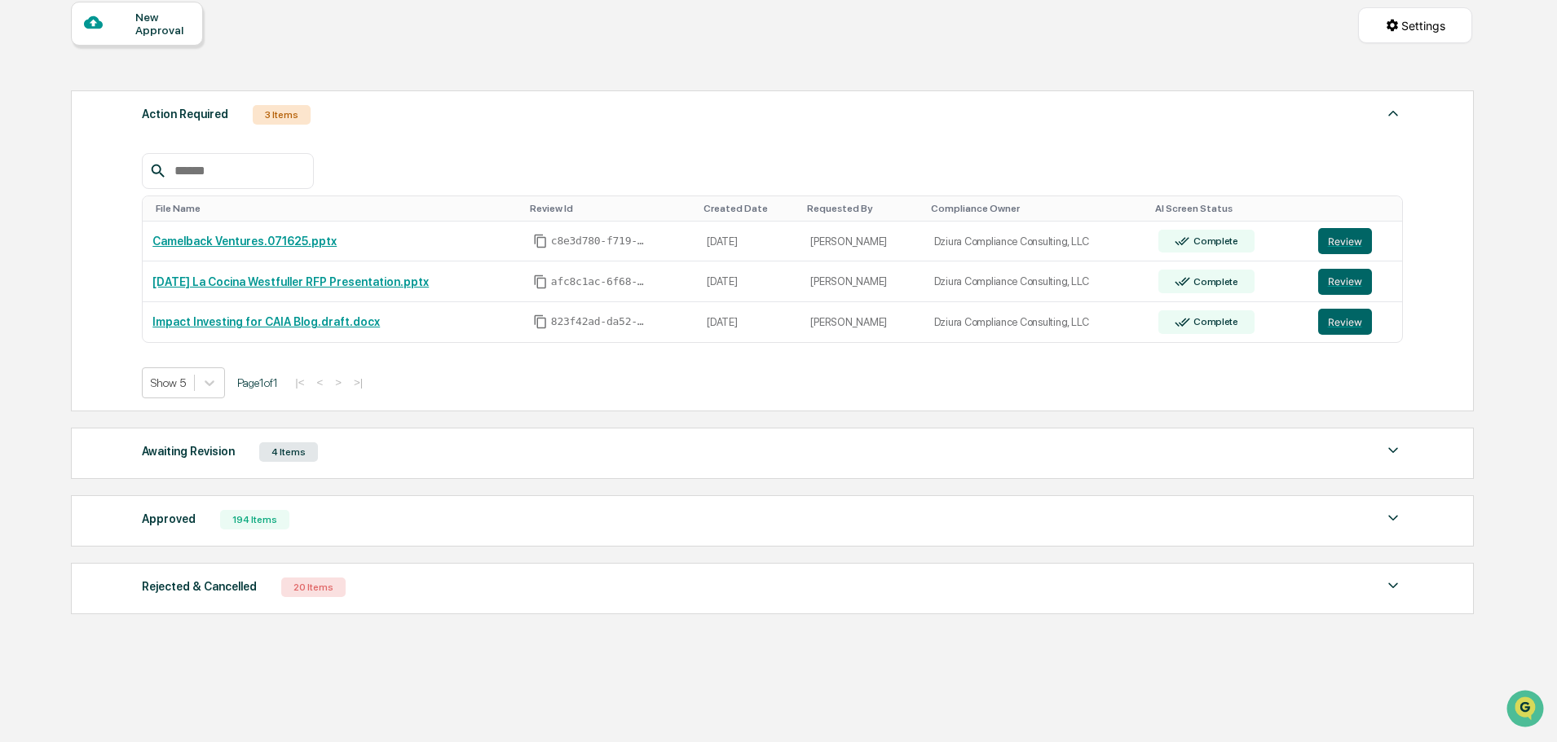
scroll to position [163, 0]
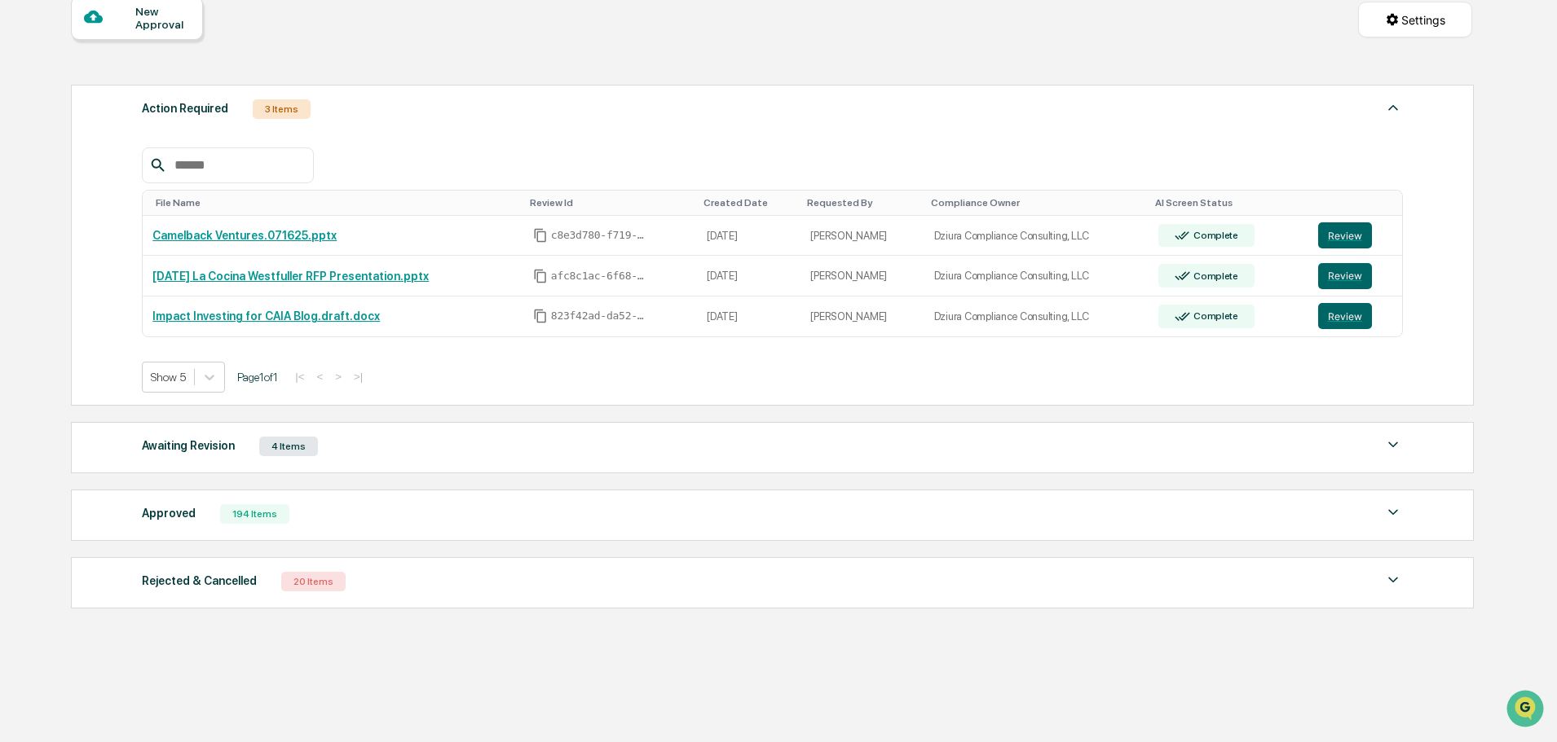
click at [398, 467] on div "Awaiting Revision 4 Items File Name Review Id Created Date Requested By Complia…" at bounding box center [772, 447] width 1403 height 51
click at [421, 442] on div "Awaiting Revision 4 Items" at bounding box center [772, 446] width 1261 height 23
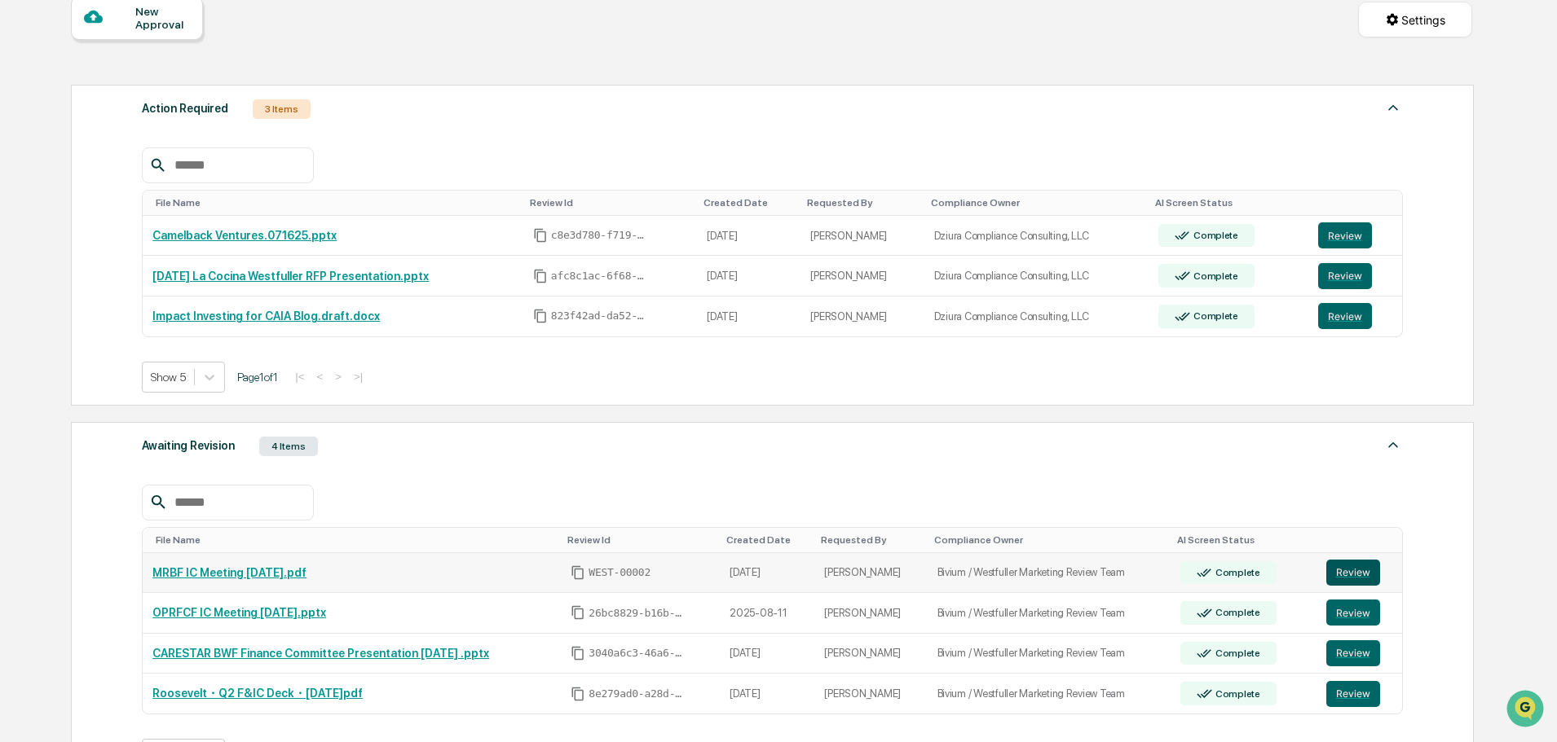
click at [1354, 571] on button "Review" at bounding box center [1353, 573] width 54 height 26
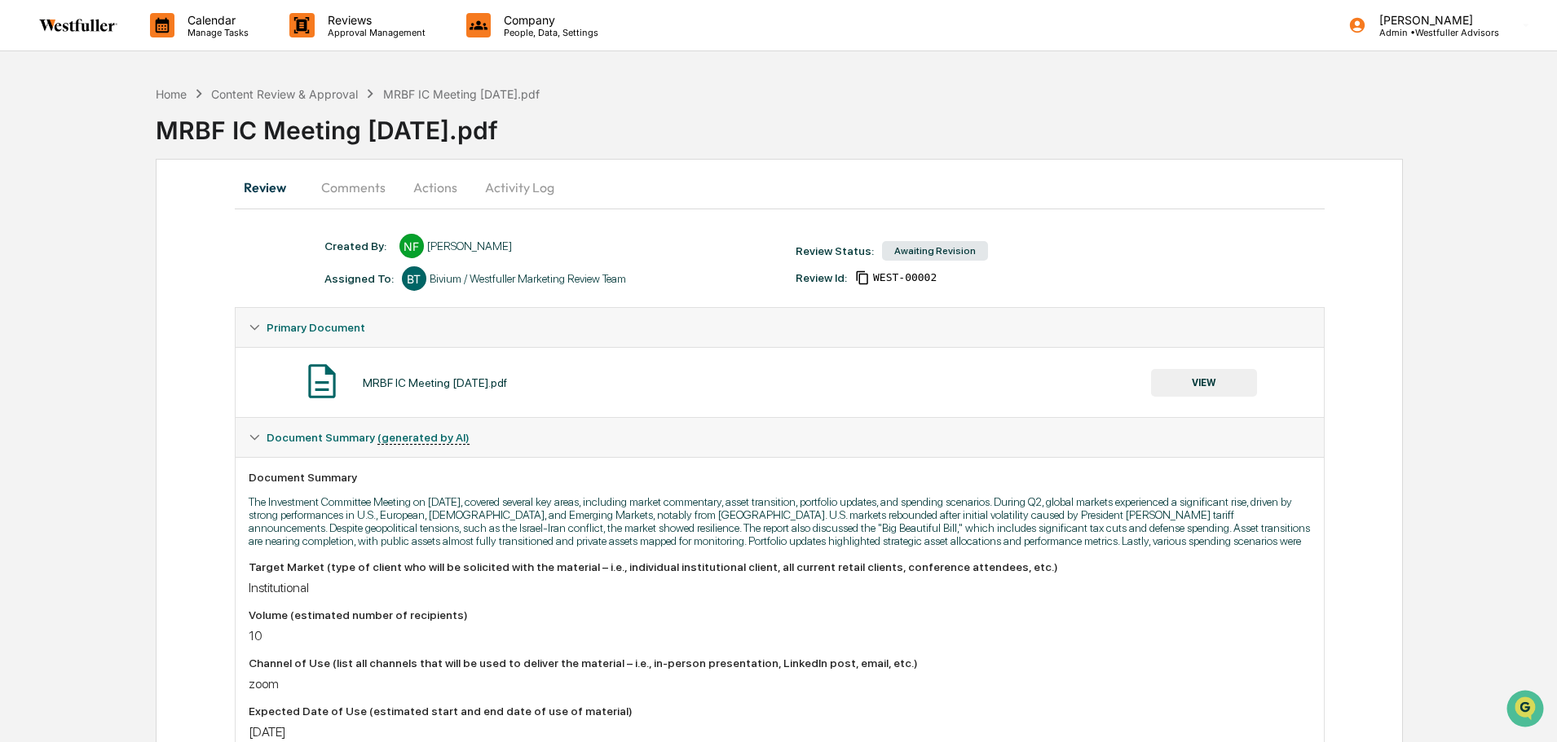
click at [350, 187] on button "Comments" at bounding box center [353, 187] width 90 height 39
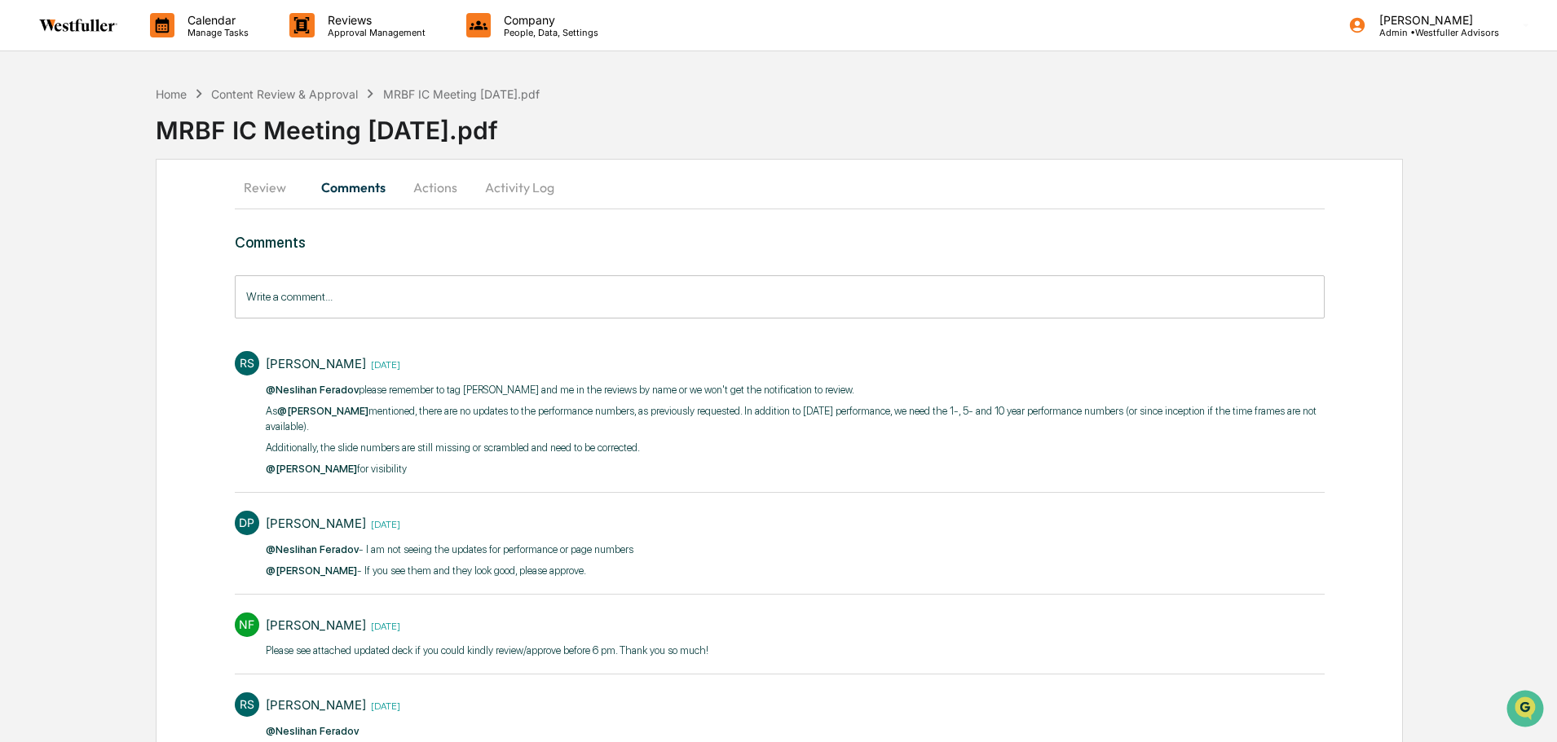
click at [293, 188] on button "Review" at bounding box center [271, 187] width 73 height 39
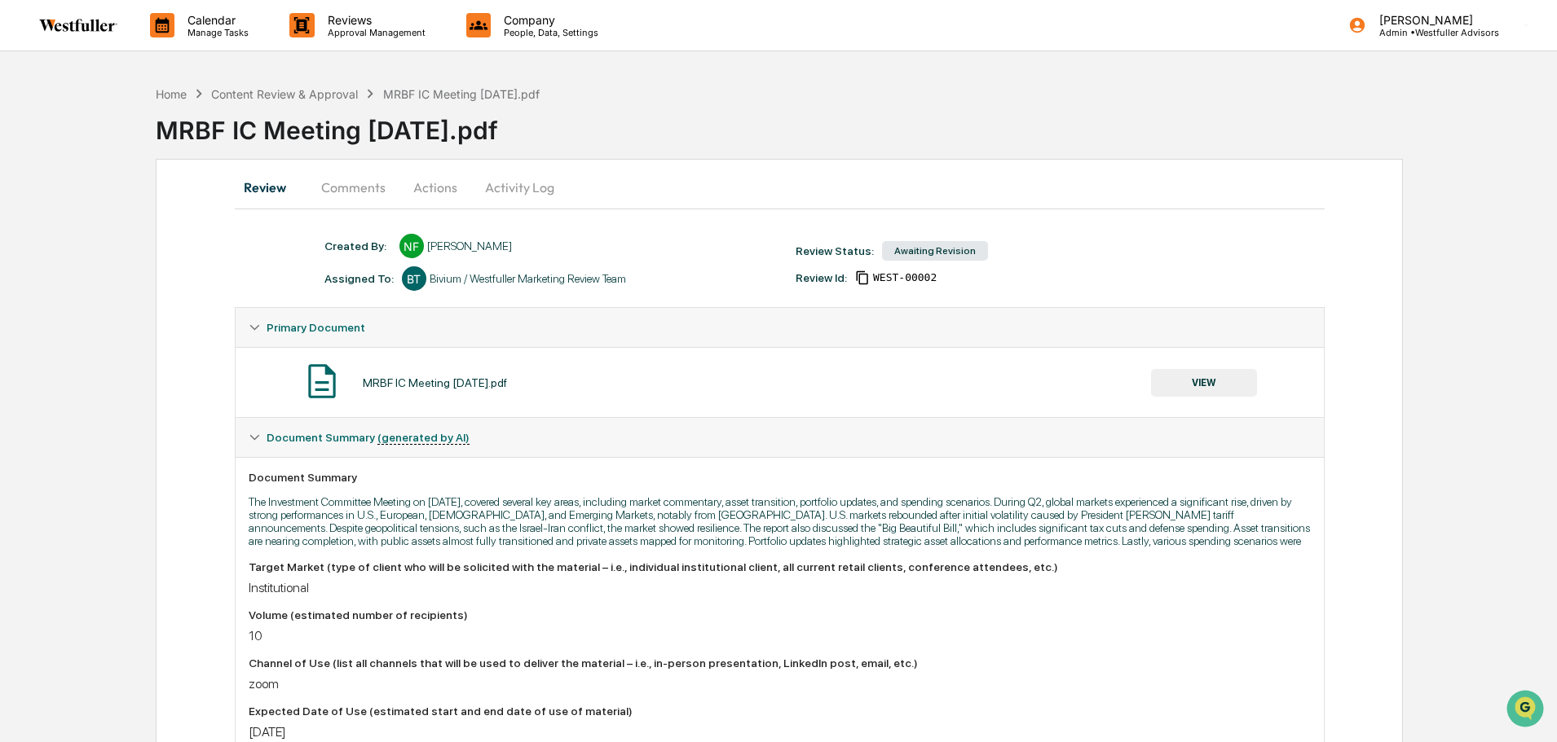
click at [336, 170] on button "Comments" at bounding box center [353, 187] width 90 height 39
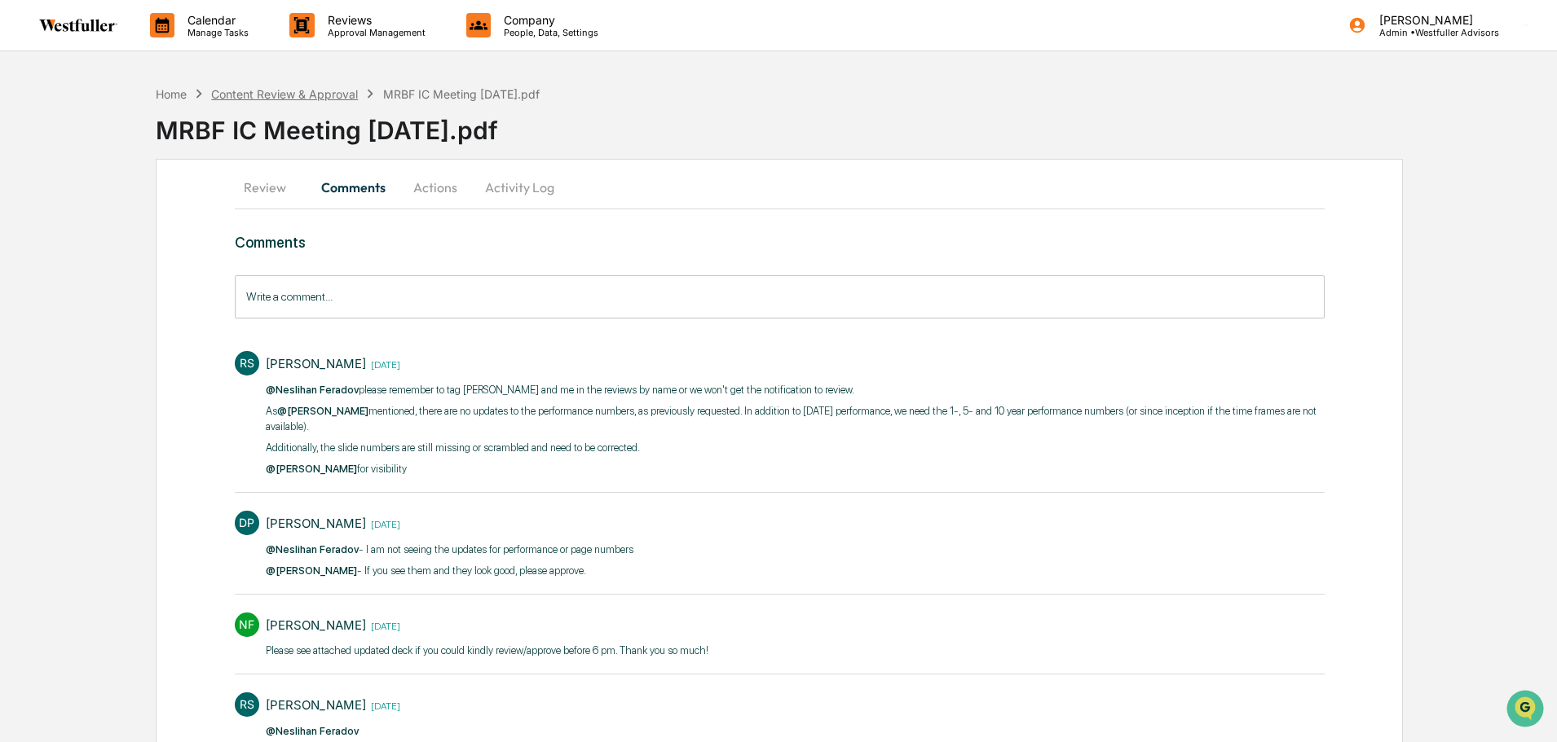
click at [302, 99] on div "Content Review & Approval" at bounding box center [284, 94] width 147 height 14
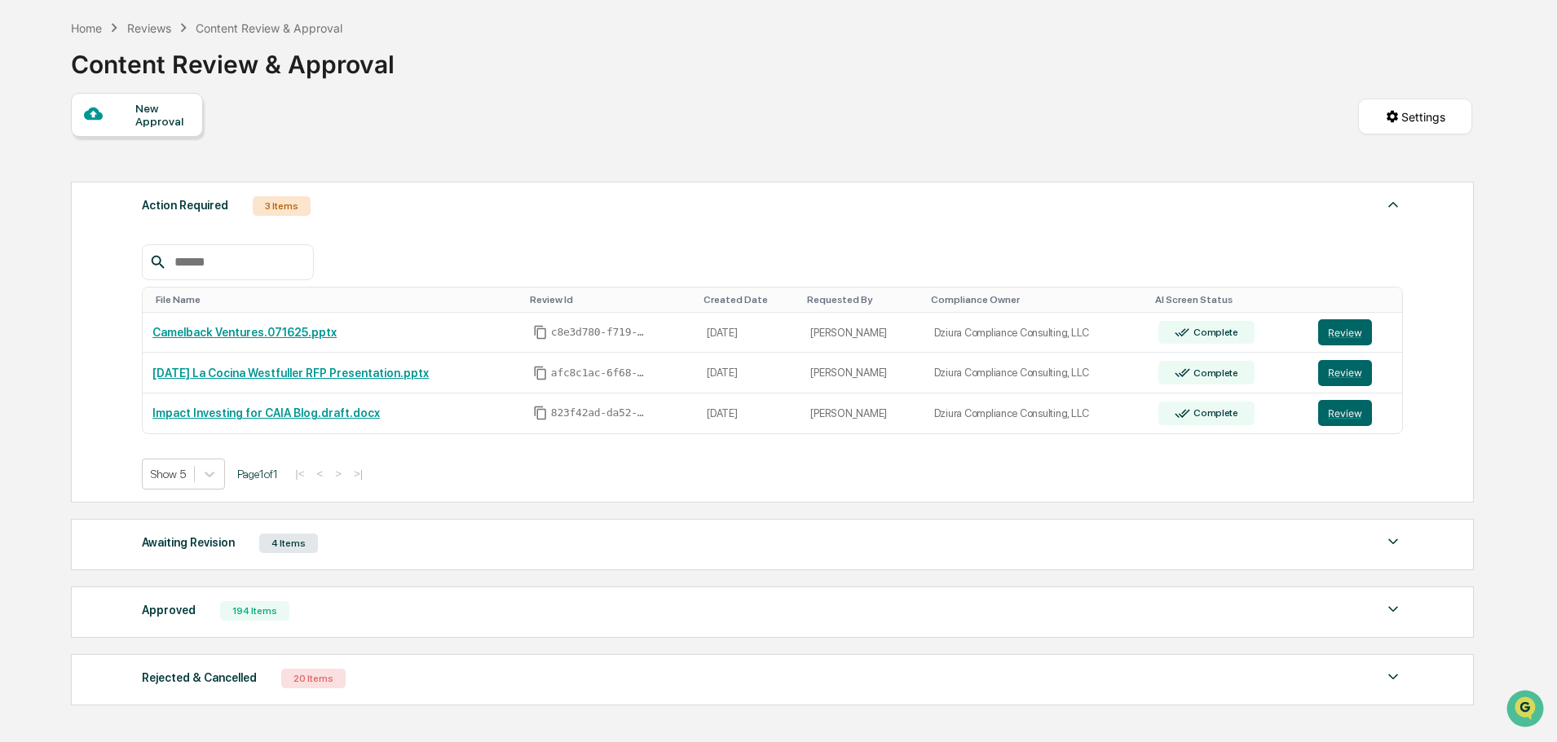
scroll to position [177, 0]
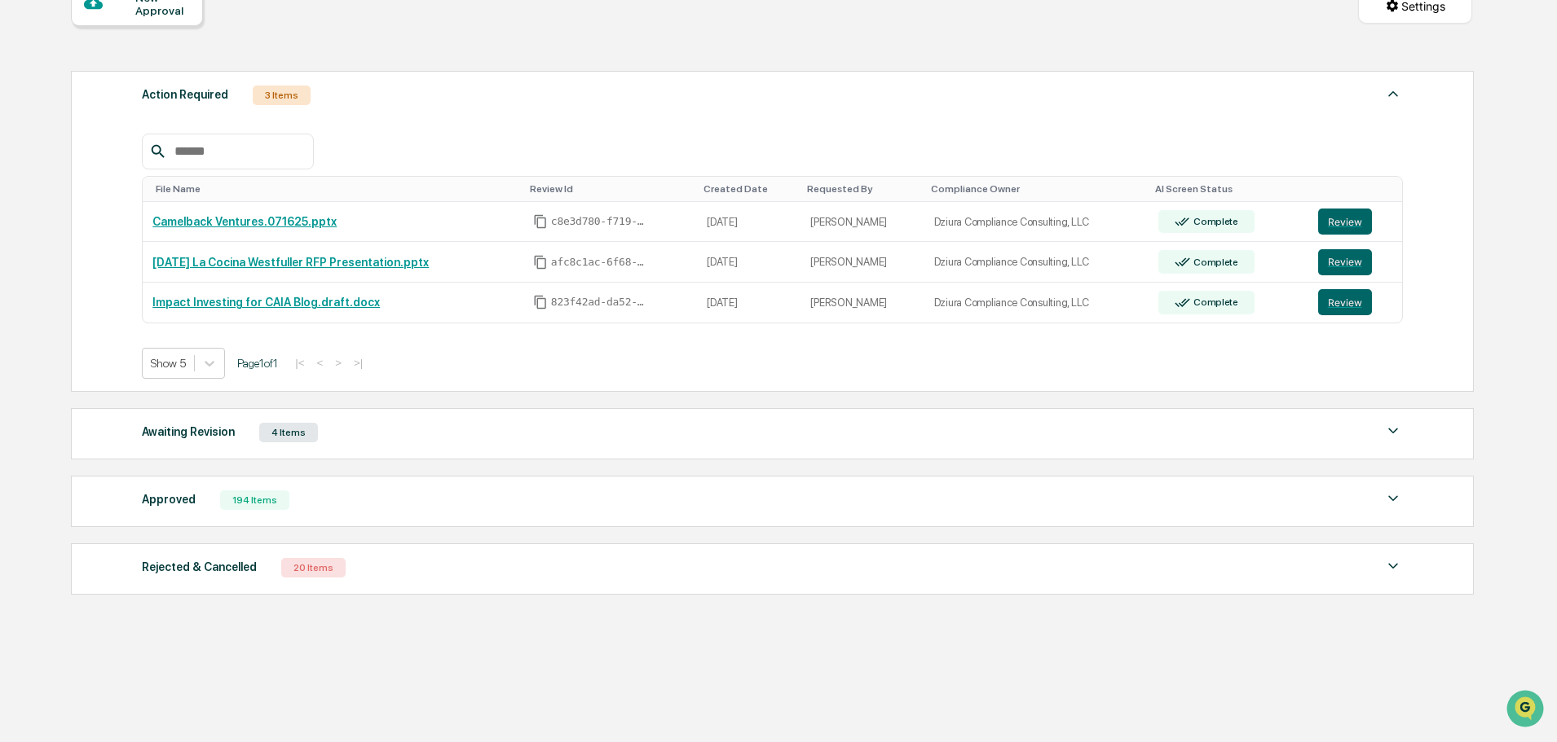
click at [400, 497] on div "Approved 194 Items" at bounding box center [772, 500] width 1261 height 23
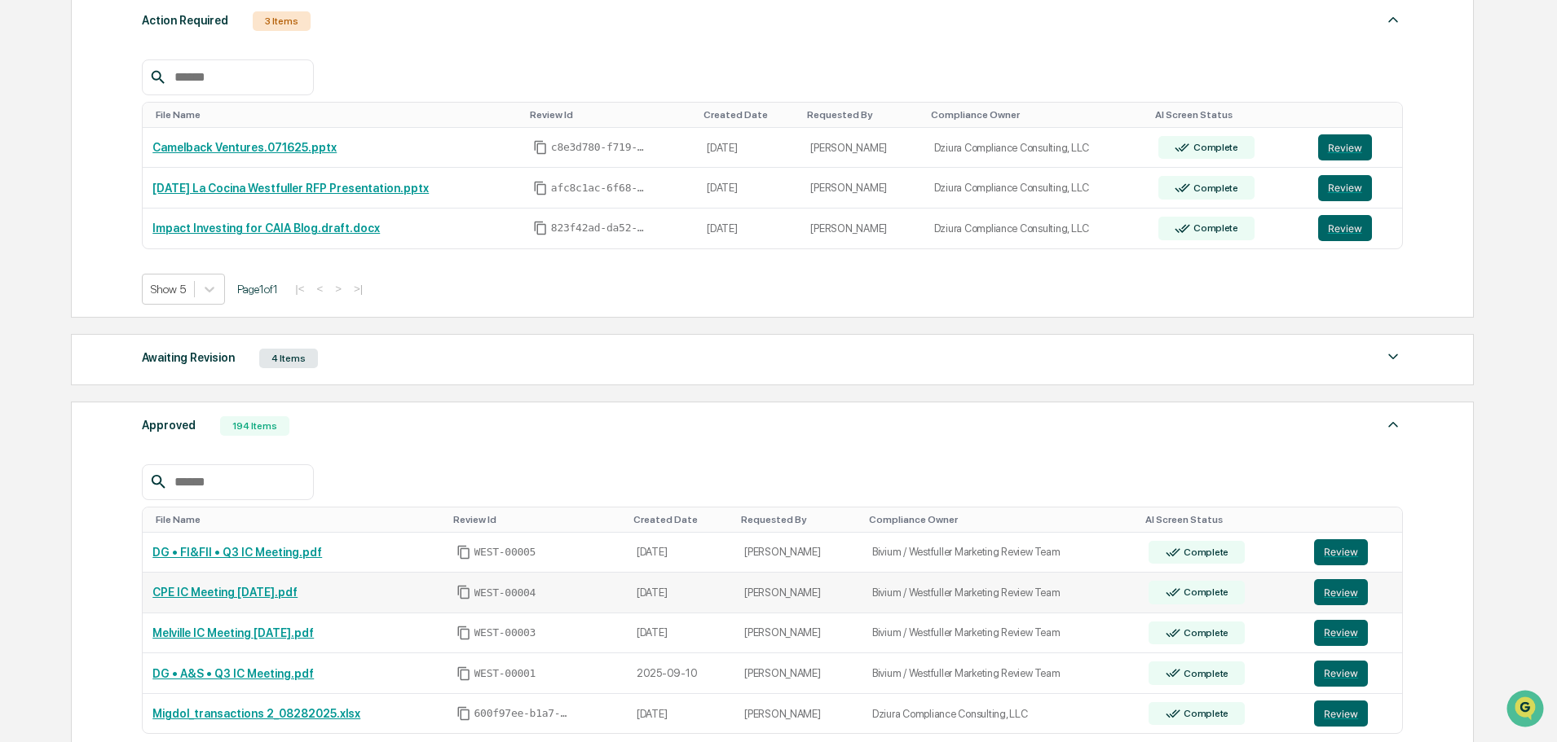
scroll to position [340, 0]
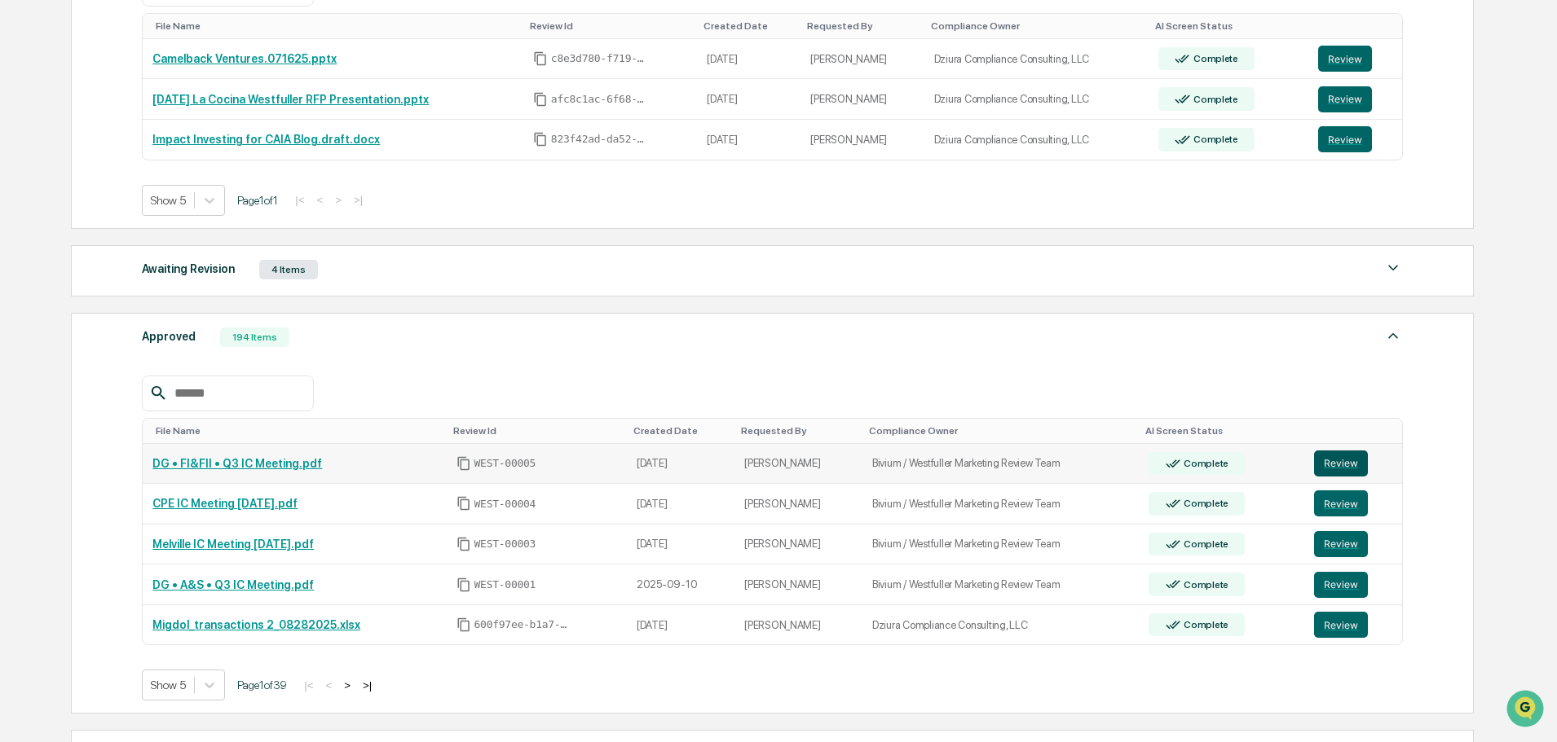
click at [1359, 464] on button "Review" at bounding box center [1341, 464] width 54 height 26
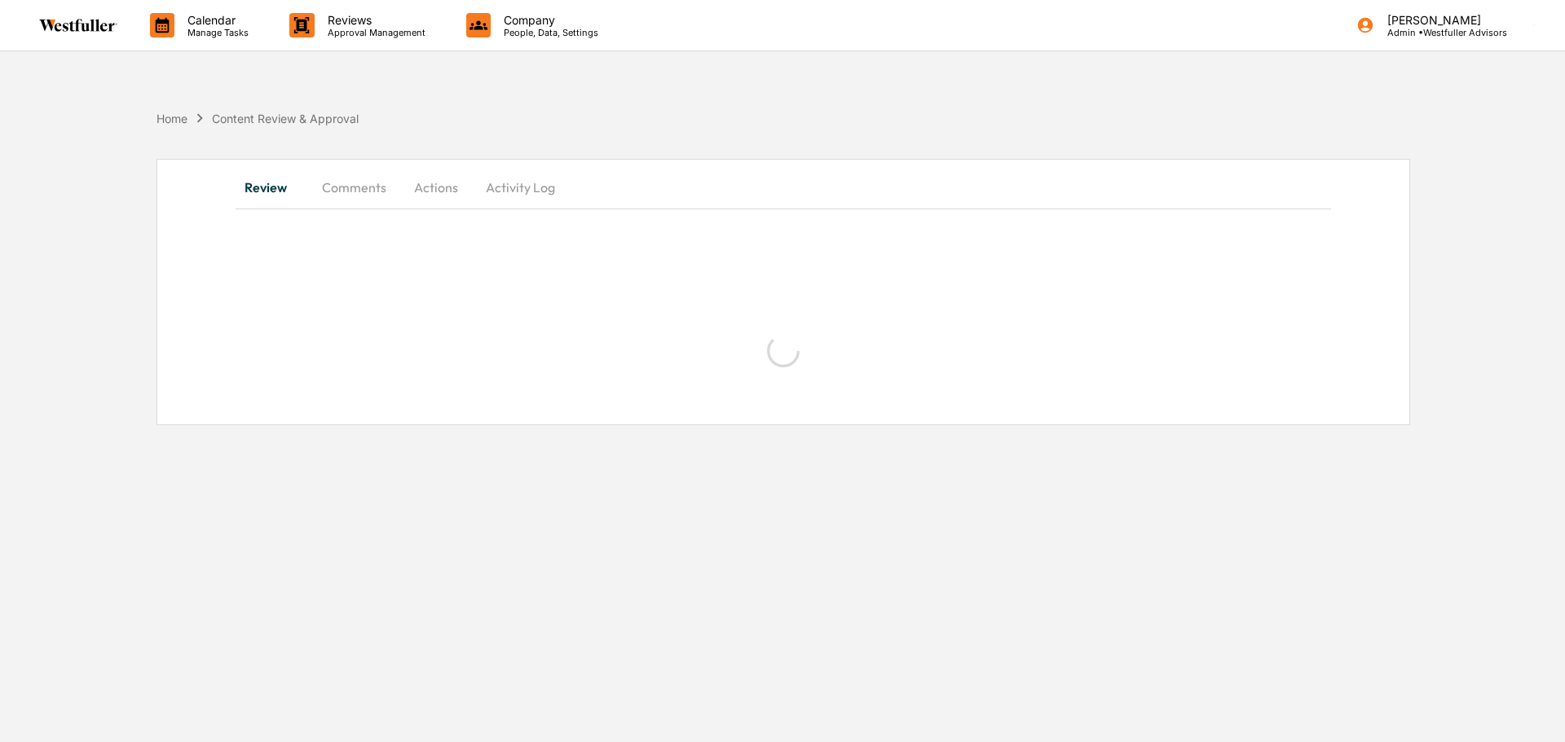
click at [363, 192] on button "Comments" at bounding box center [354, 187] width 90 height 39
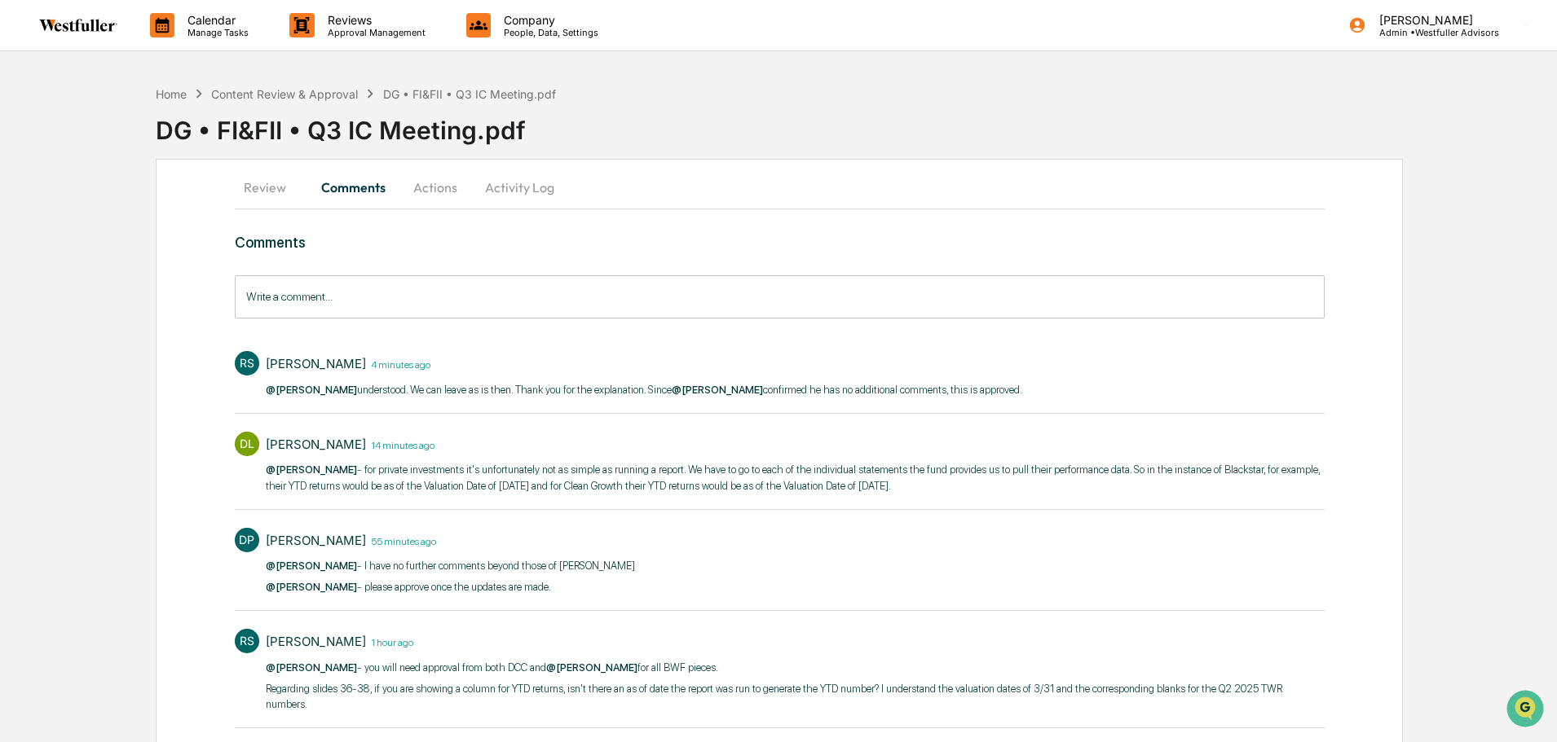
click at [425, 189] on button "Actions" at bounding box center [435, 187] width 73 height 39
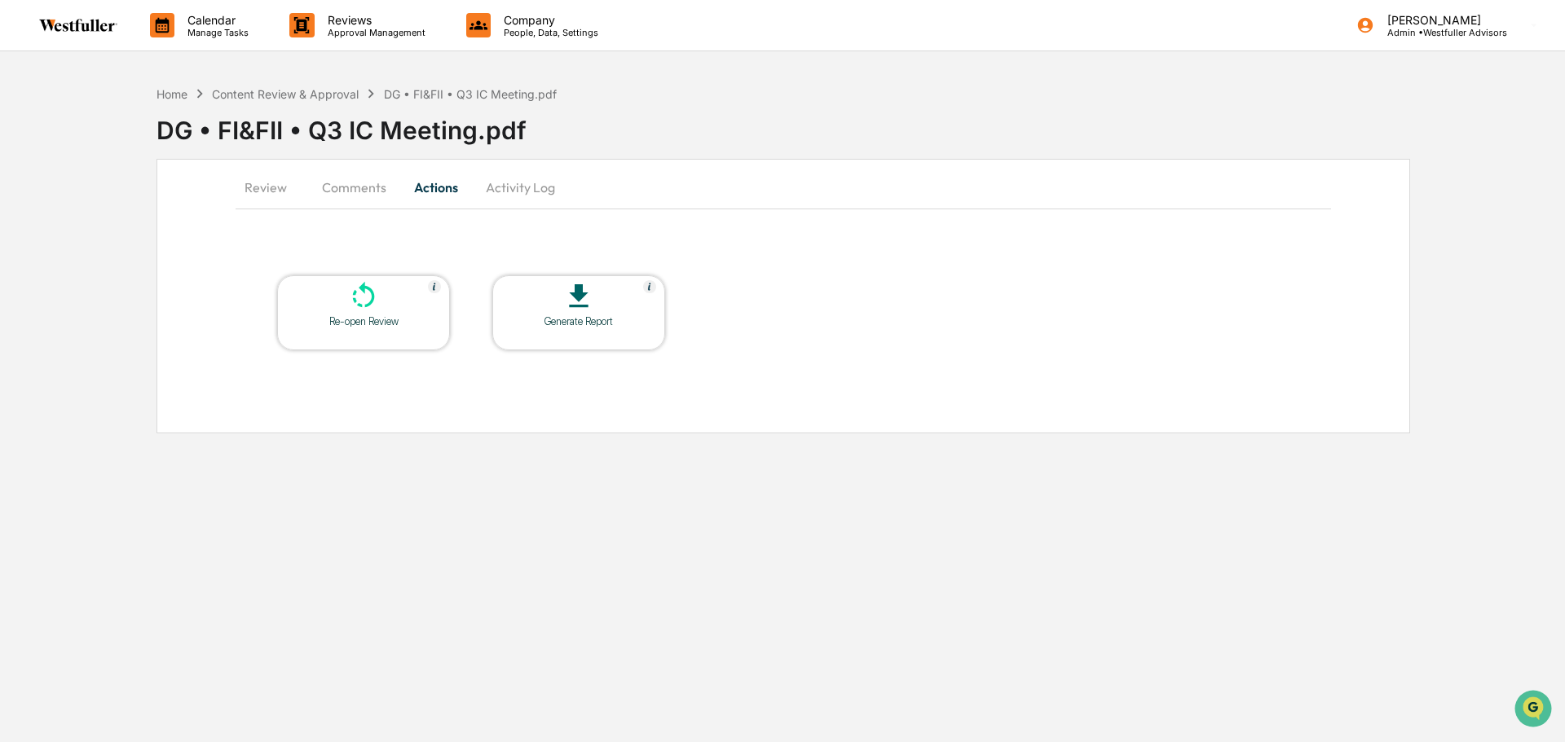
click at [275, 186] on button "Review" at bounding box center [272, 187] width 73 height 39
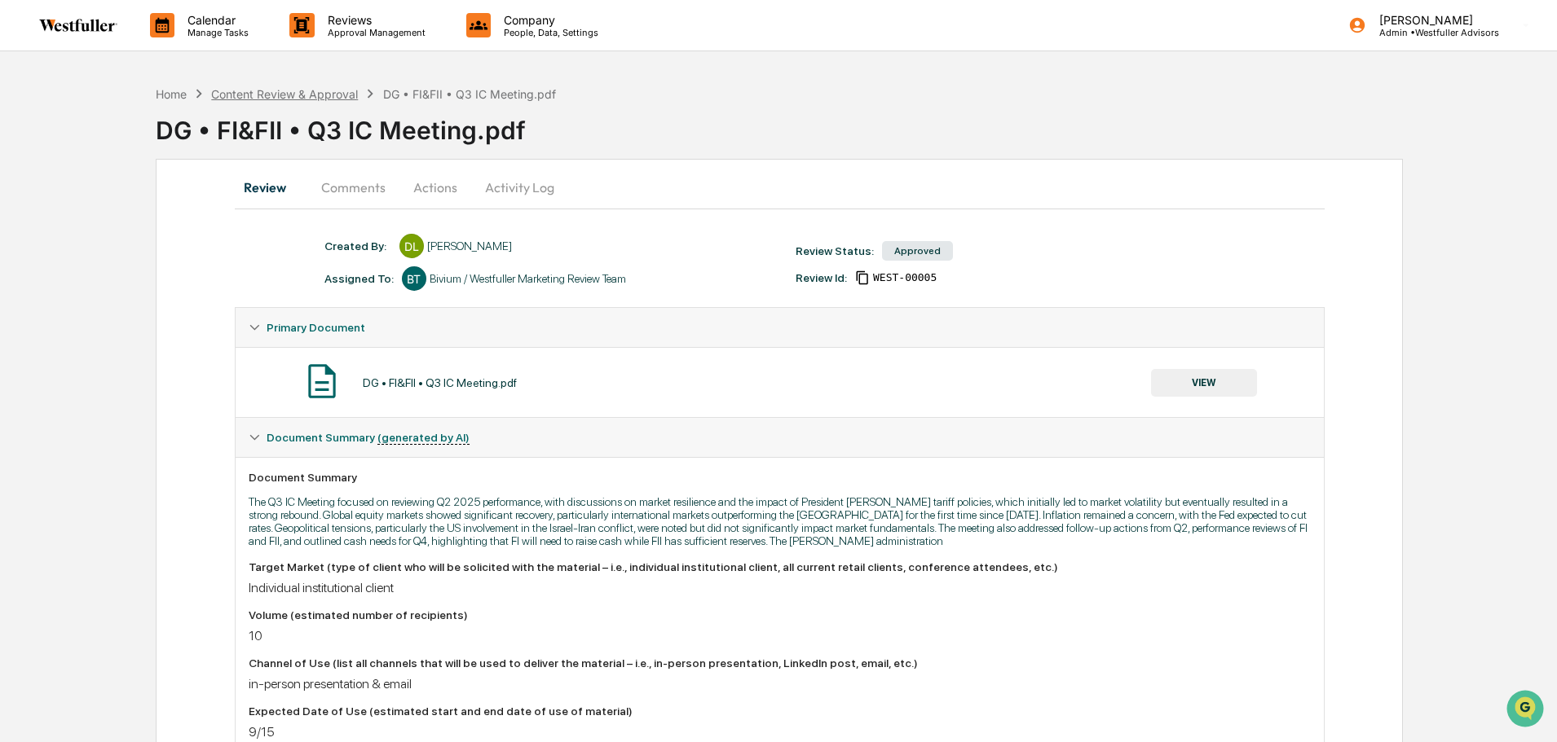
click at [336, 92] on div "Content Review & Approval" at bounding box center [284, 94] width 147 height 14
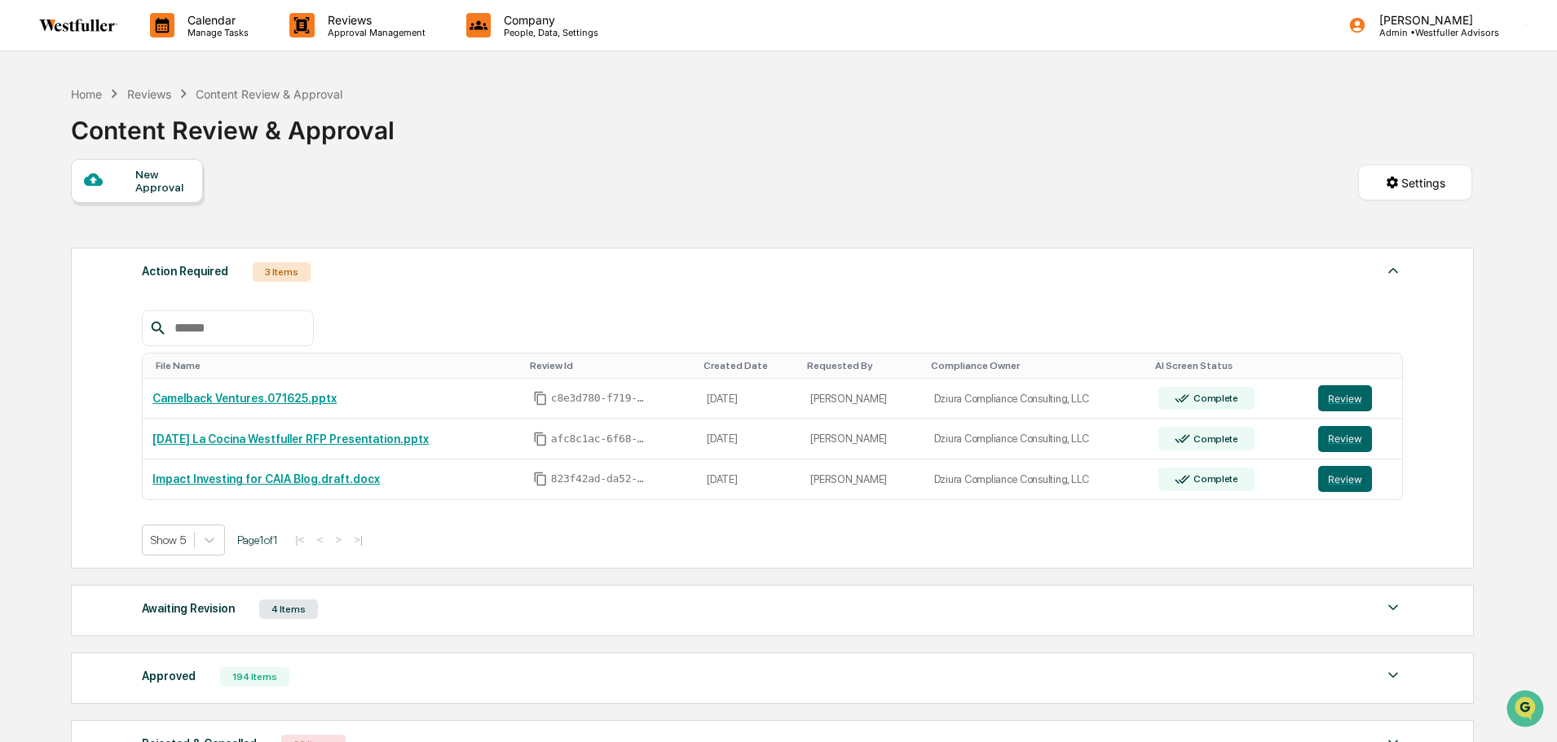
scroll to position [177, 0]
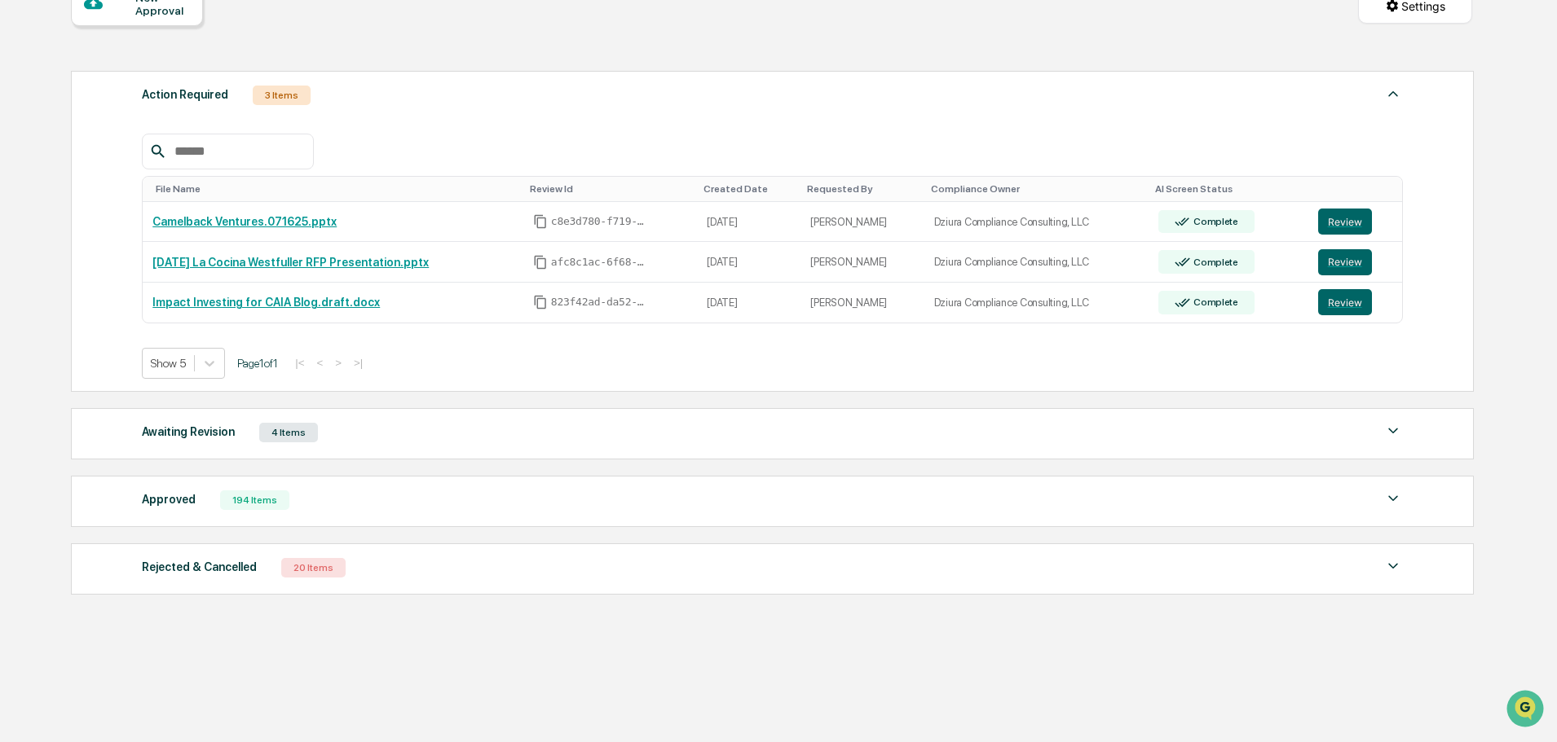
click at [426, 491] on div "Approved 194 Items" at bounding box center [772, 500] width 1261 height 23
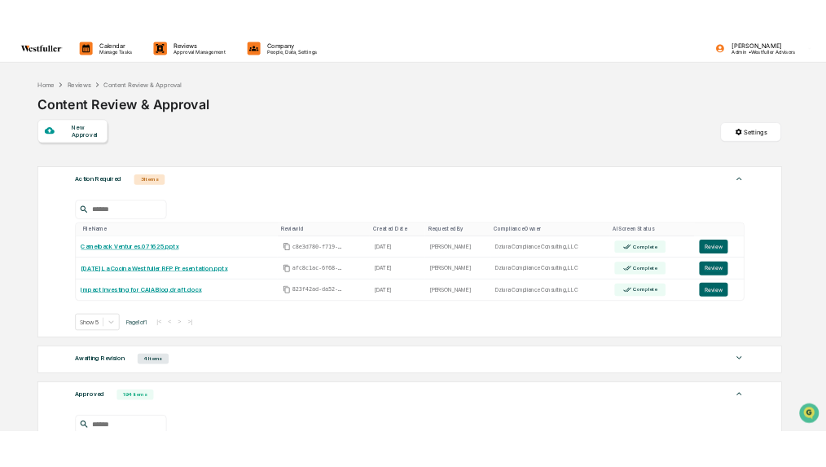
scroll to position [0, 0]
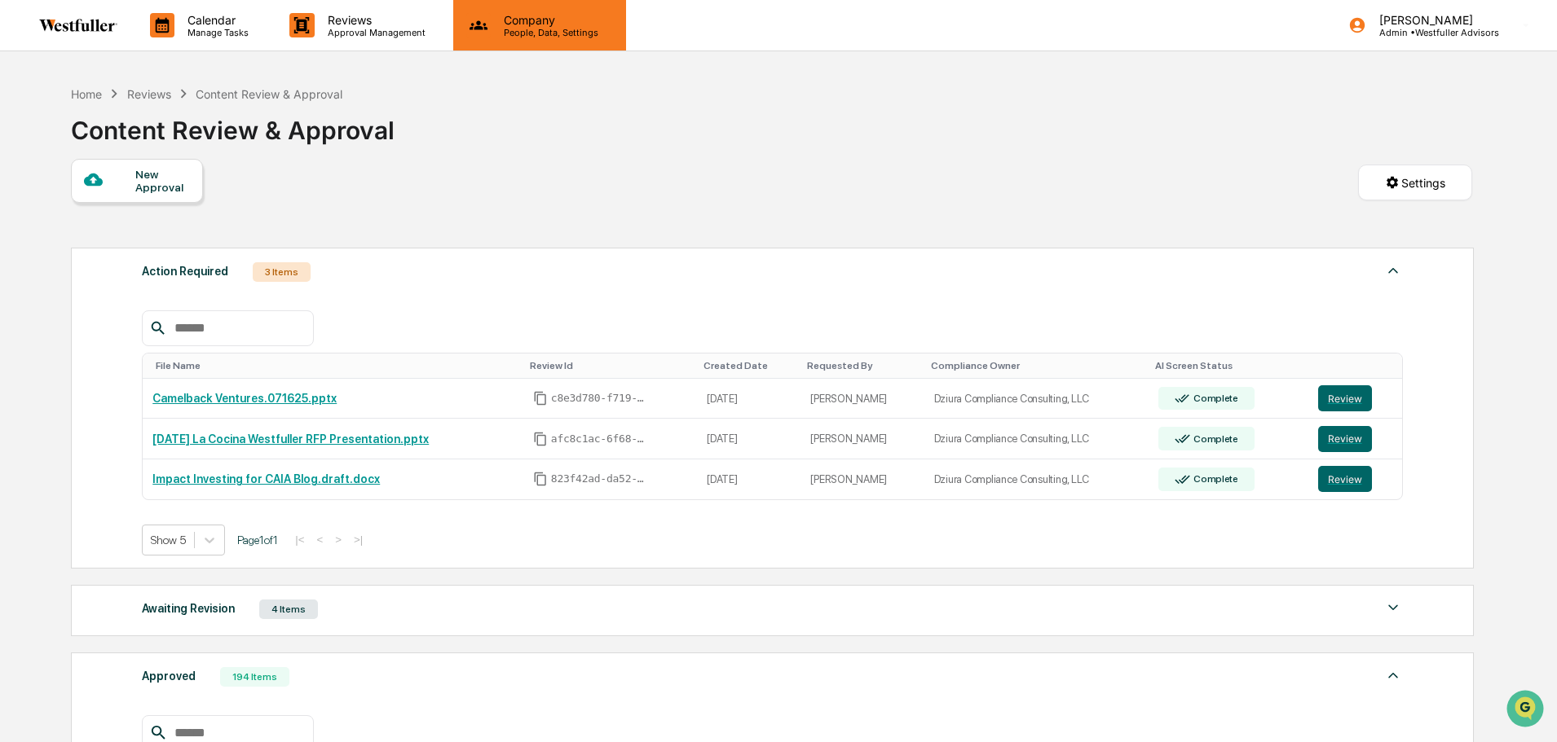
click at [545, 21] on p "Company" at bounding box center [549, 20] width 116 height 14
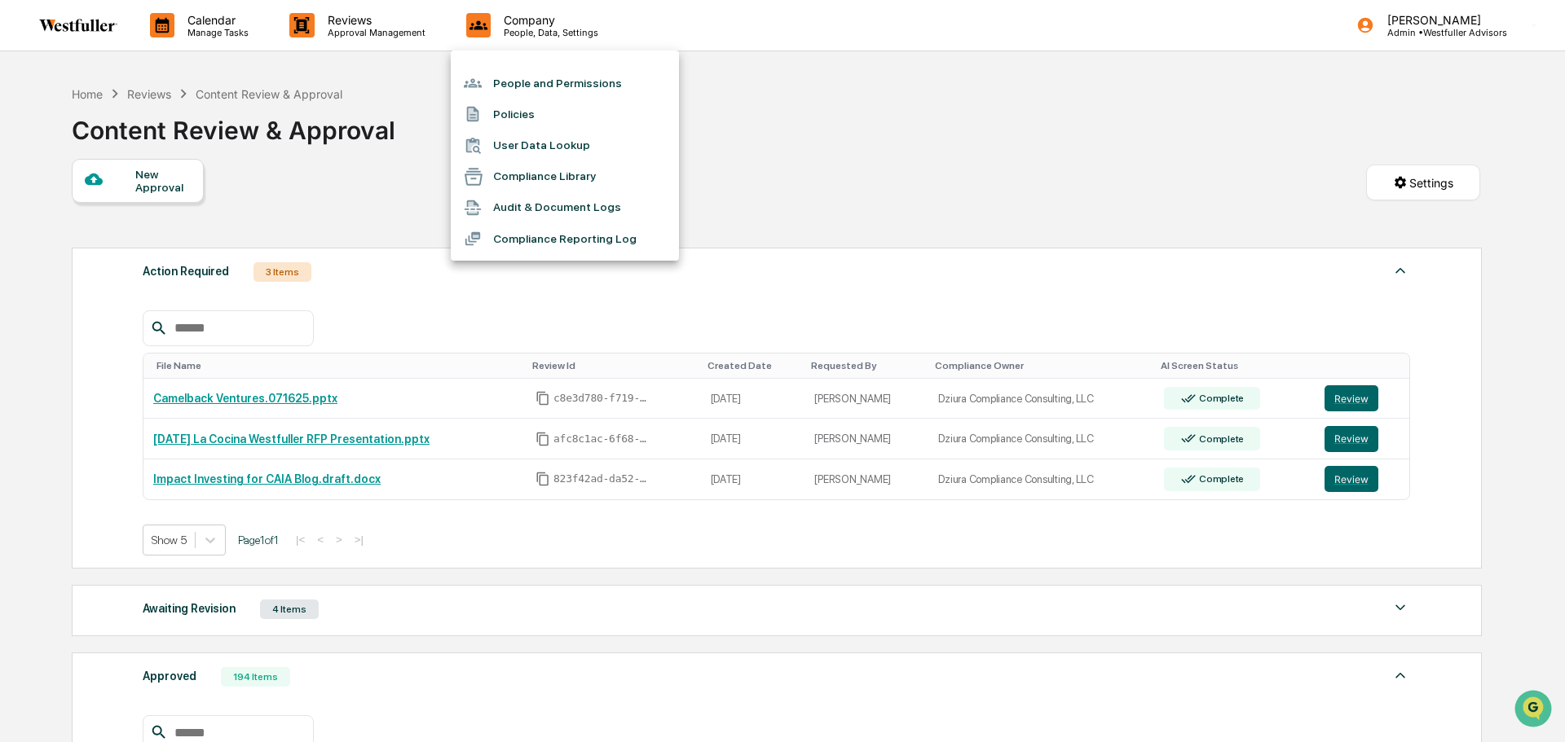
click at [852, 141] on div at bounding box center [782, 371] width 1565 height 742
